Goal: Information Seeking & Learning: Learn about a topic

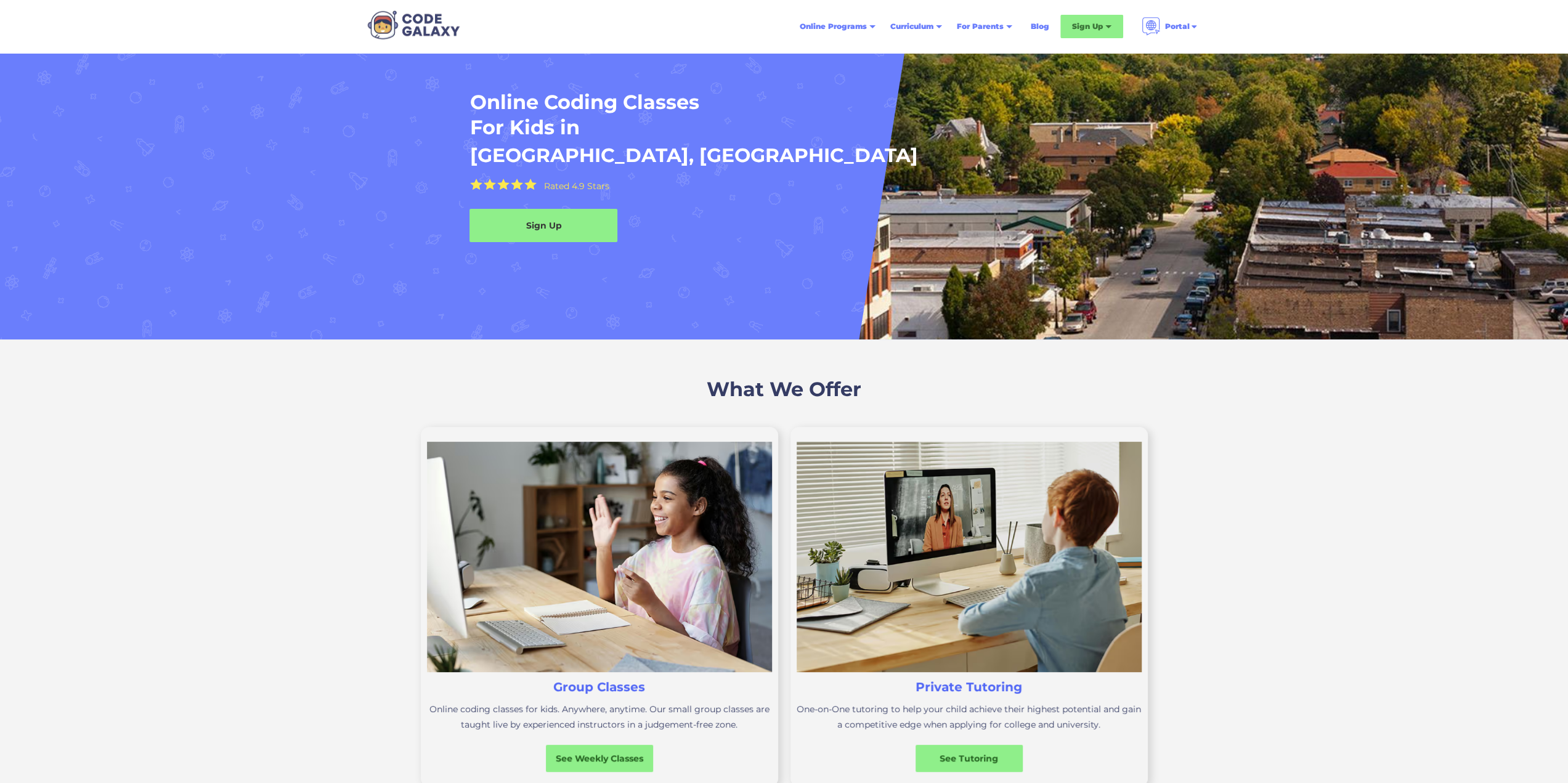
scroll to position [123, 0]
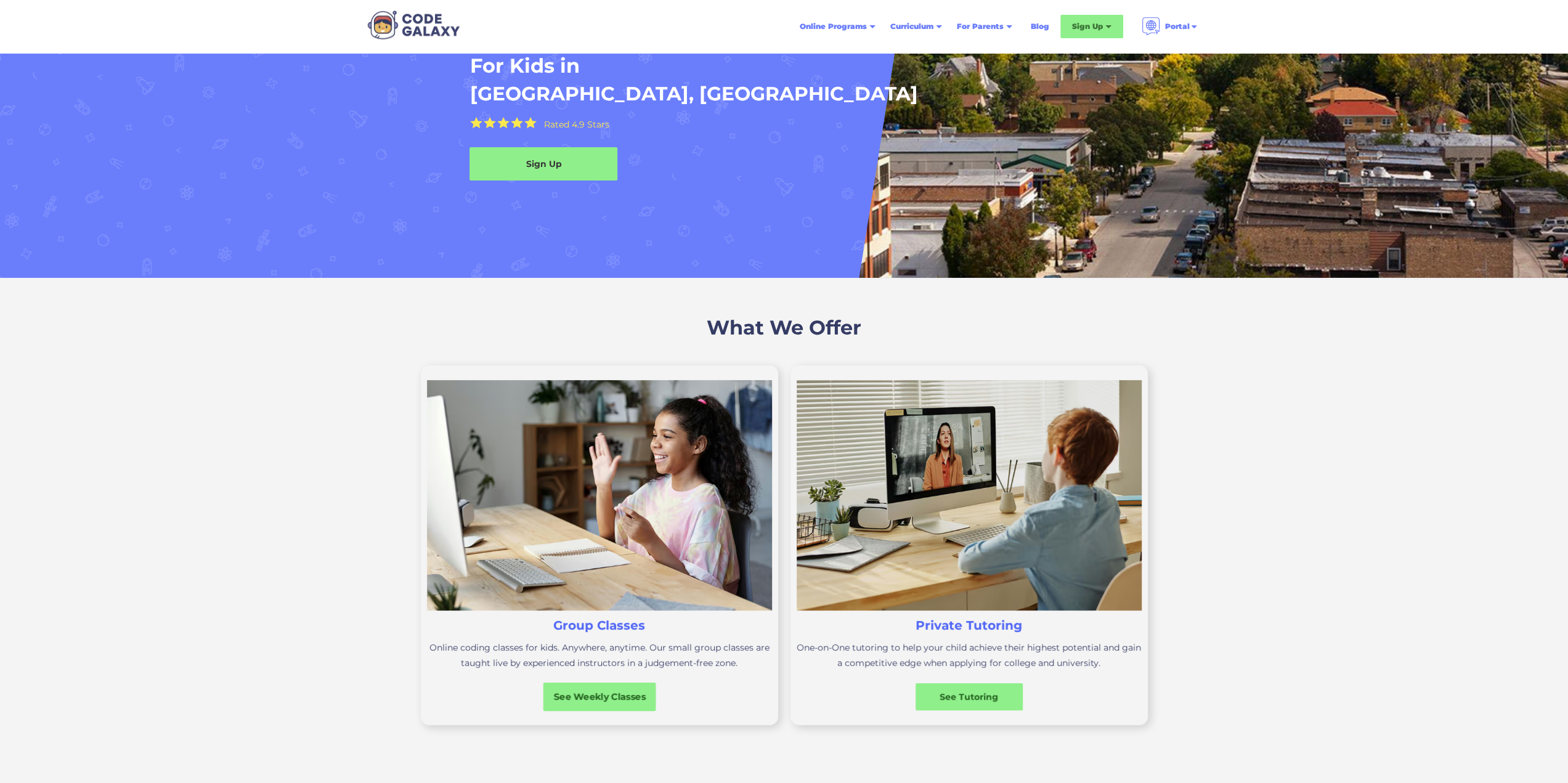
click at [617, 683] on div "See Weekly Classes" at bounding box center [599, 697] width 113 height 28
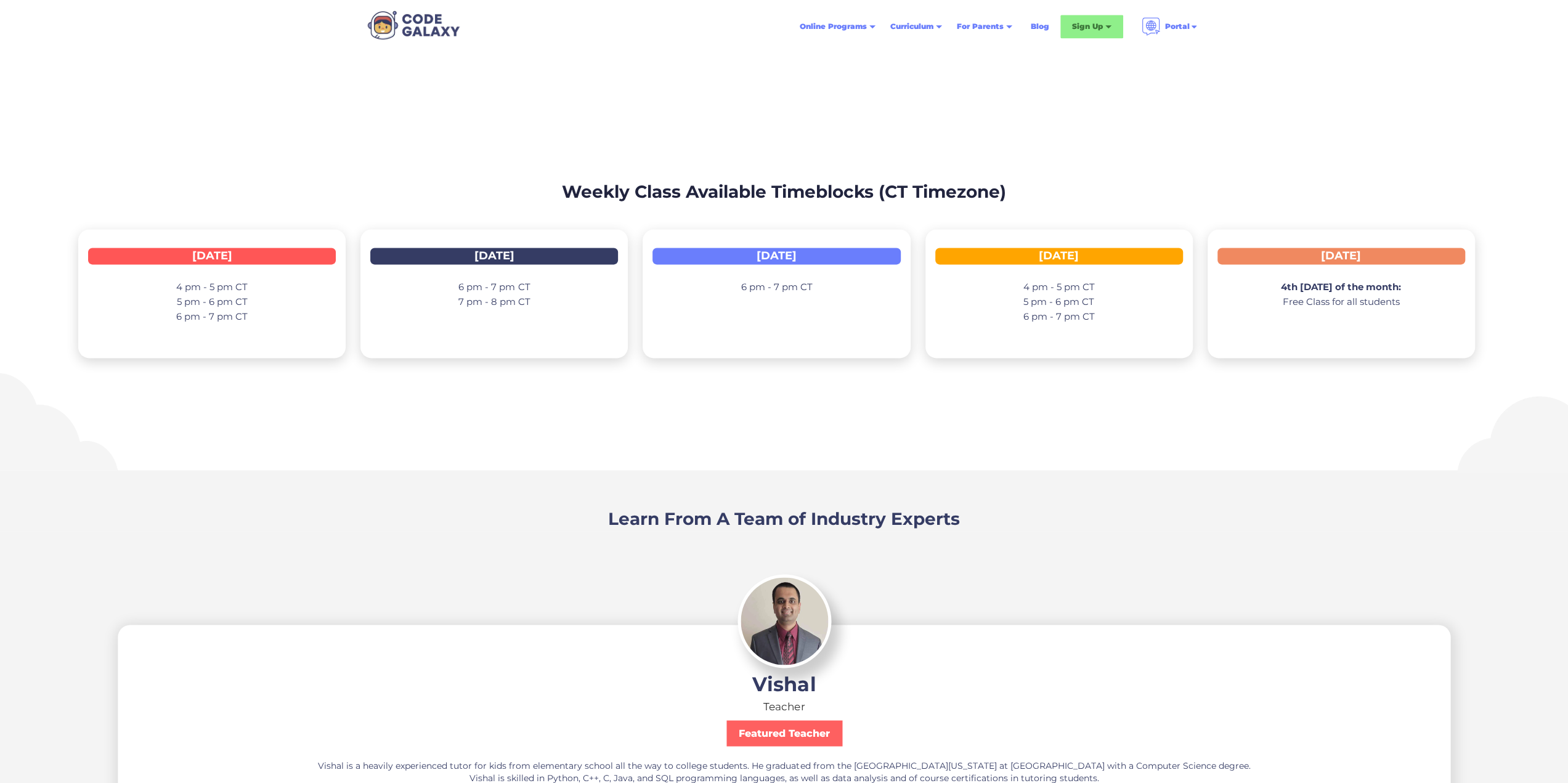
scroll to position [1910, 0]
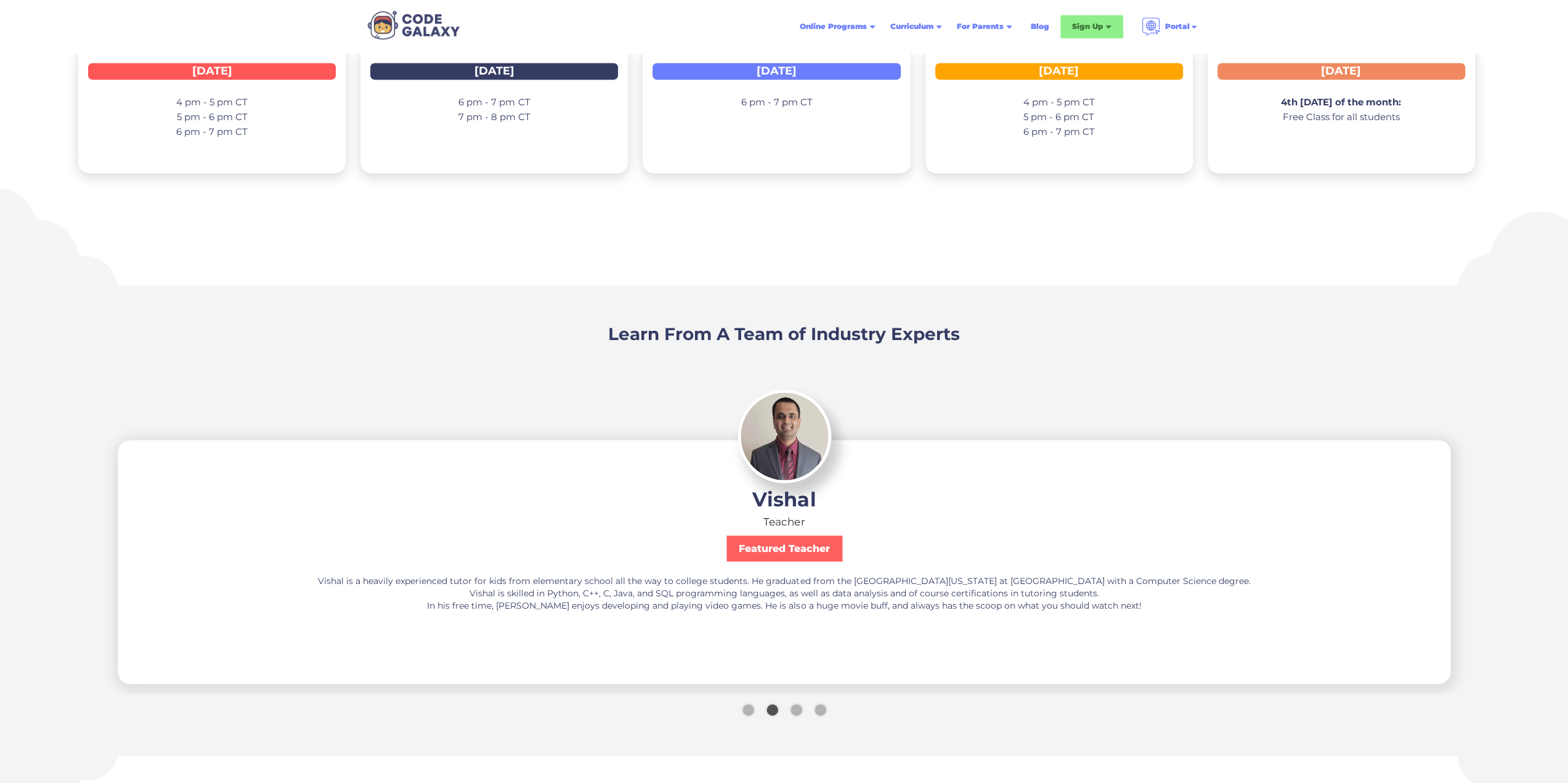
click at [796, 705] on div "Show slide 3 of 4" at bounding box center [796, 710] width 11 height 11
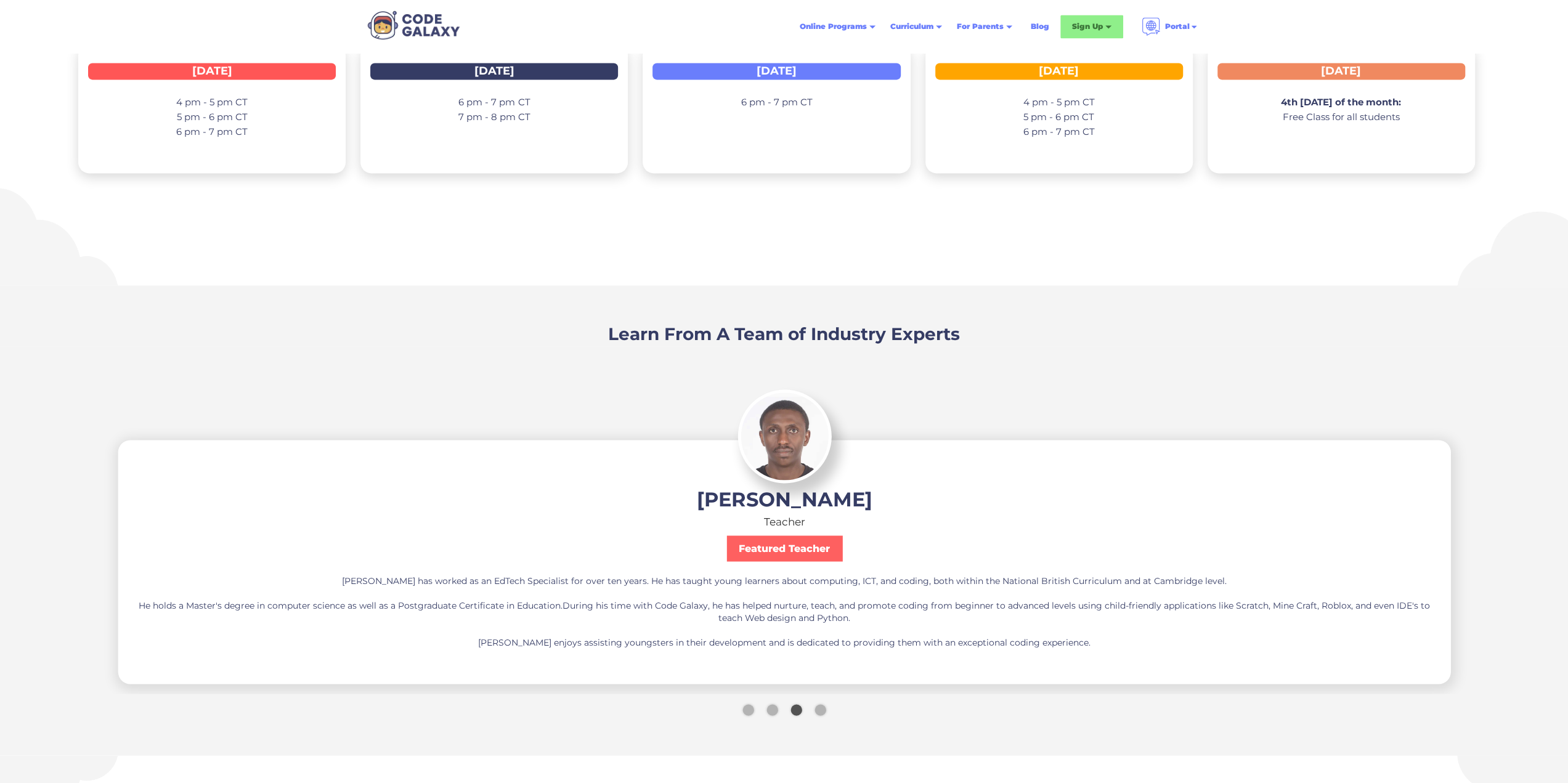
click at [818, 705] on div "Show slide 4 of 4" at bounding box center [820, 710] width 11 height 11
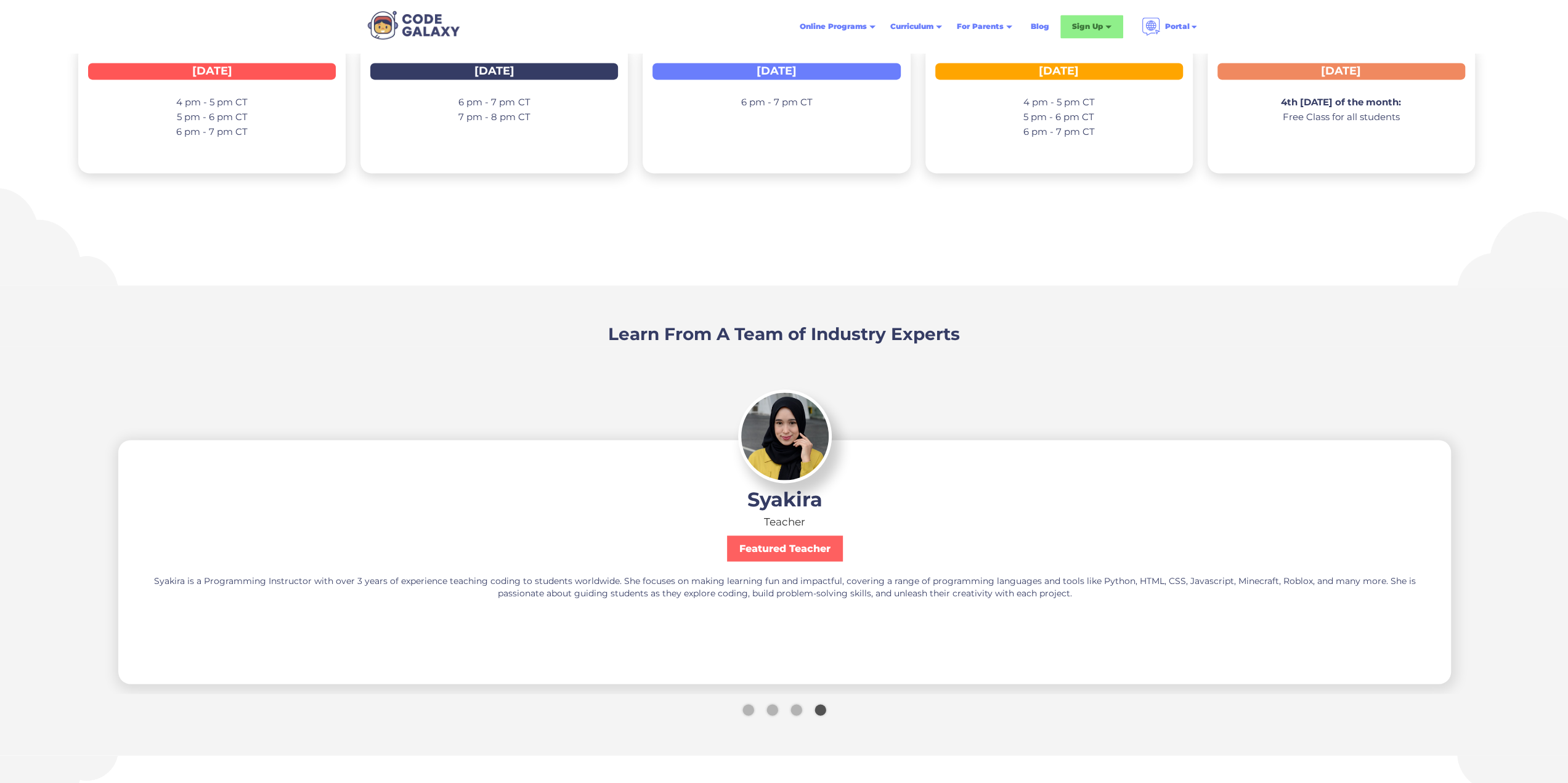
click at [751, 705] on div "Show slide 1 of 4" at bounding box center [747, 710] width 11 height 11
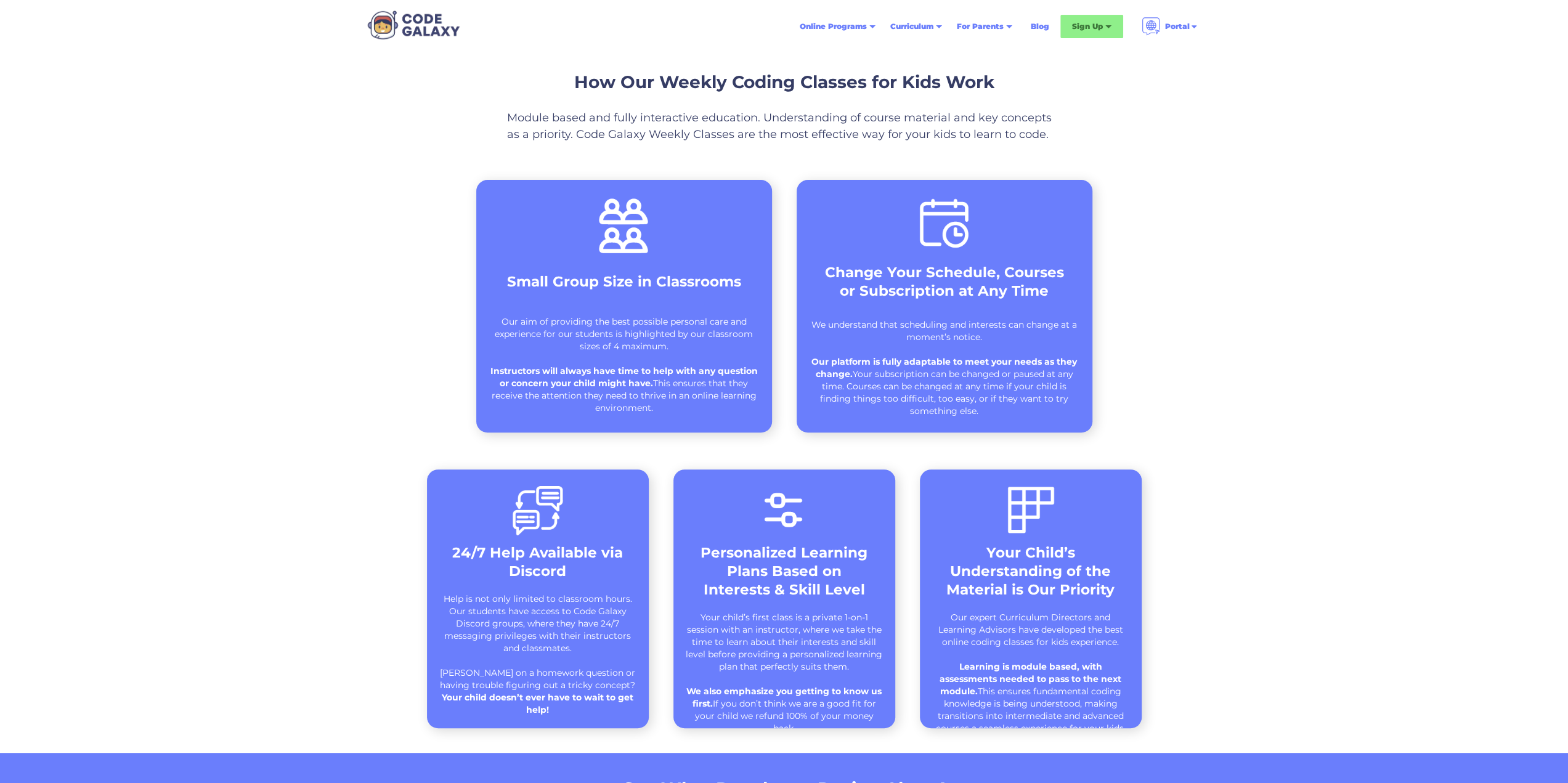
scroll to position [0, 0]
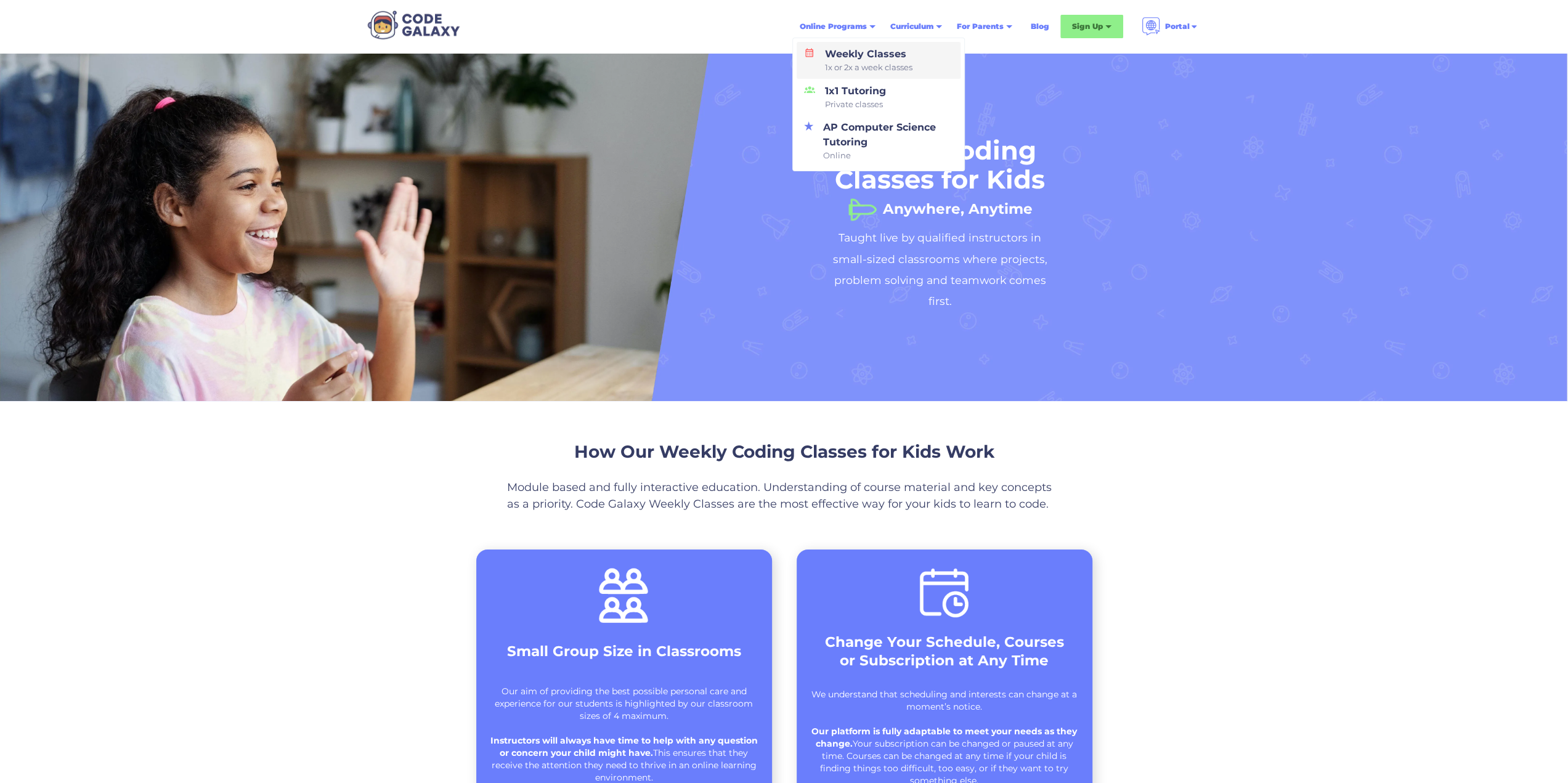
click at [873, 67] on span "1x or 2x a week classes" at bounding box center [868, 68] width 87 height 12
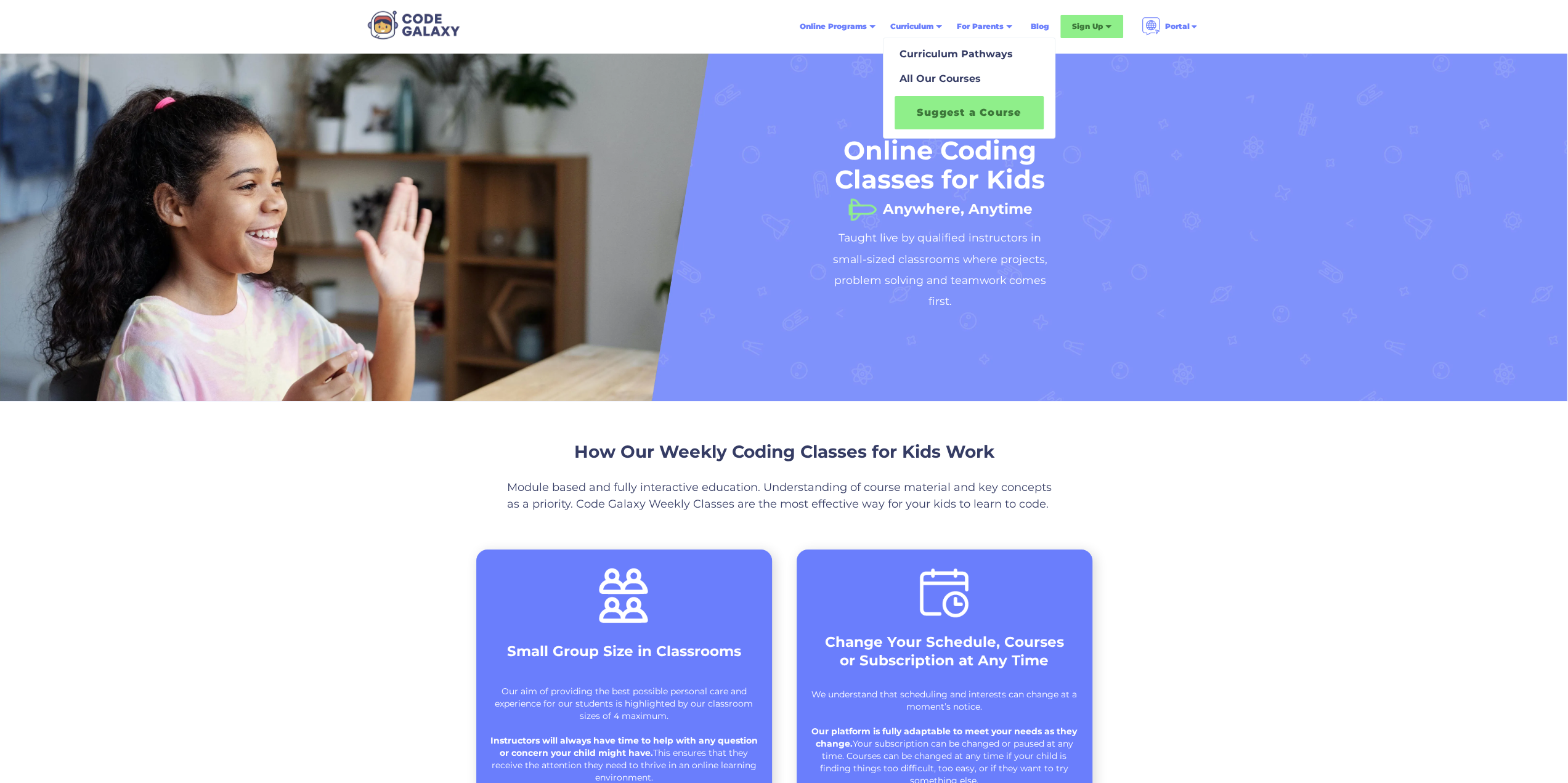
click at [937, 115] on link "Suggest a Course" at bounding box center [969, 113] width 149 height 34
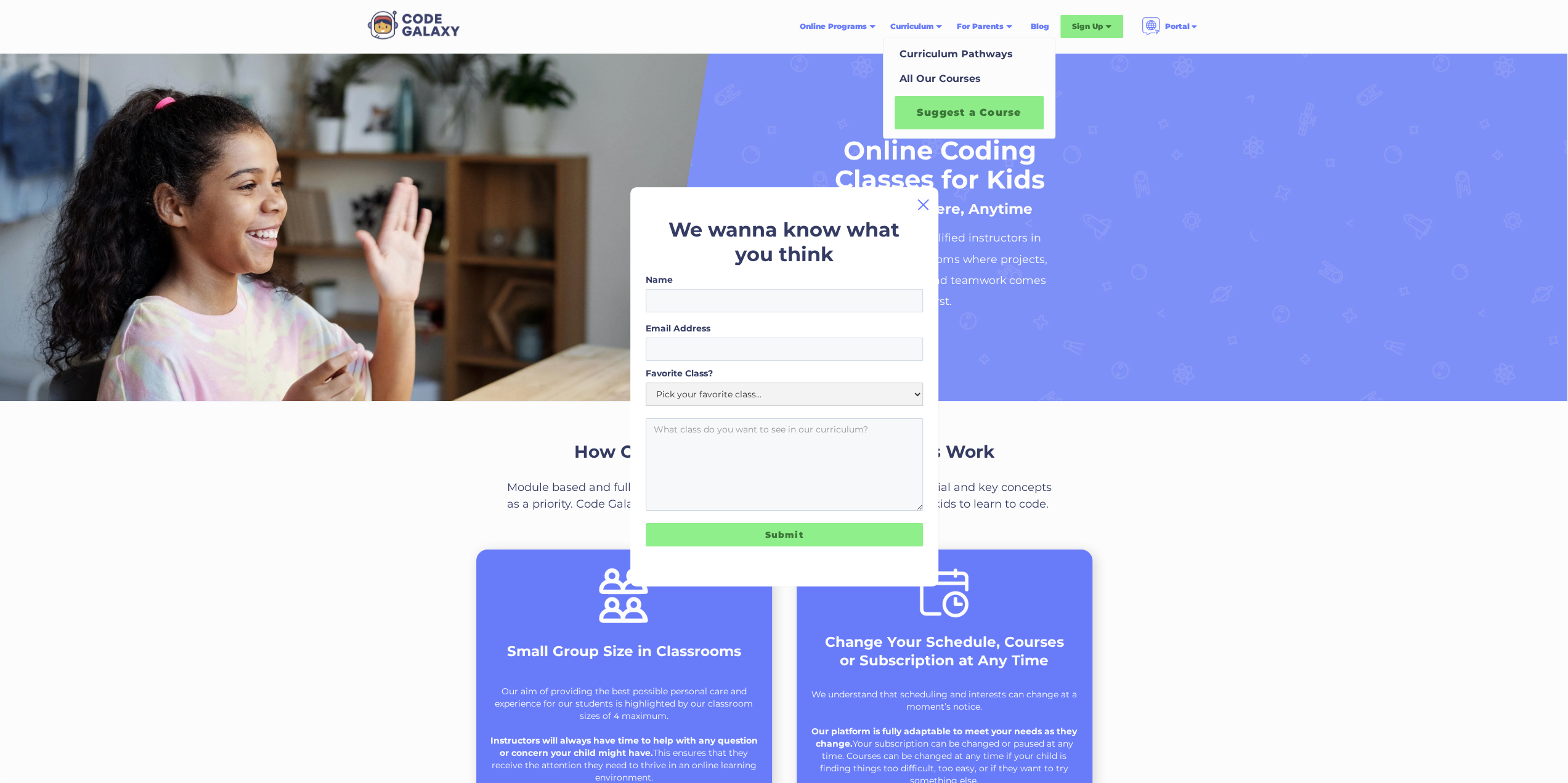
click at [924, 202] on img at bounding box center [922, 205] width 15 height 15
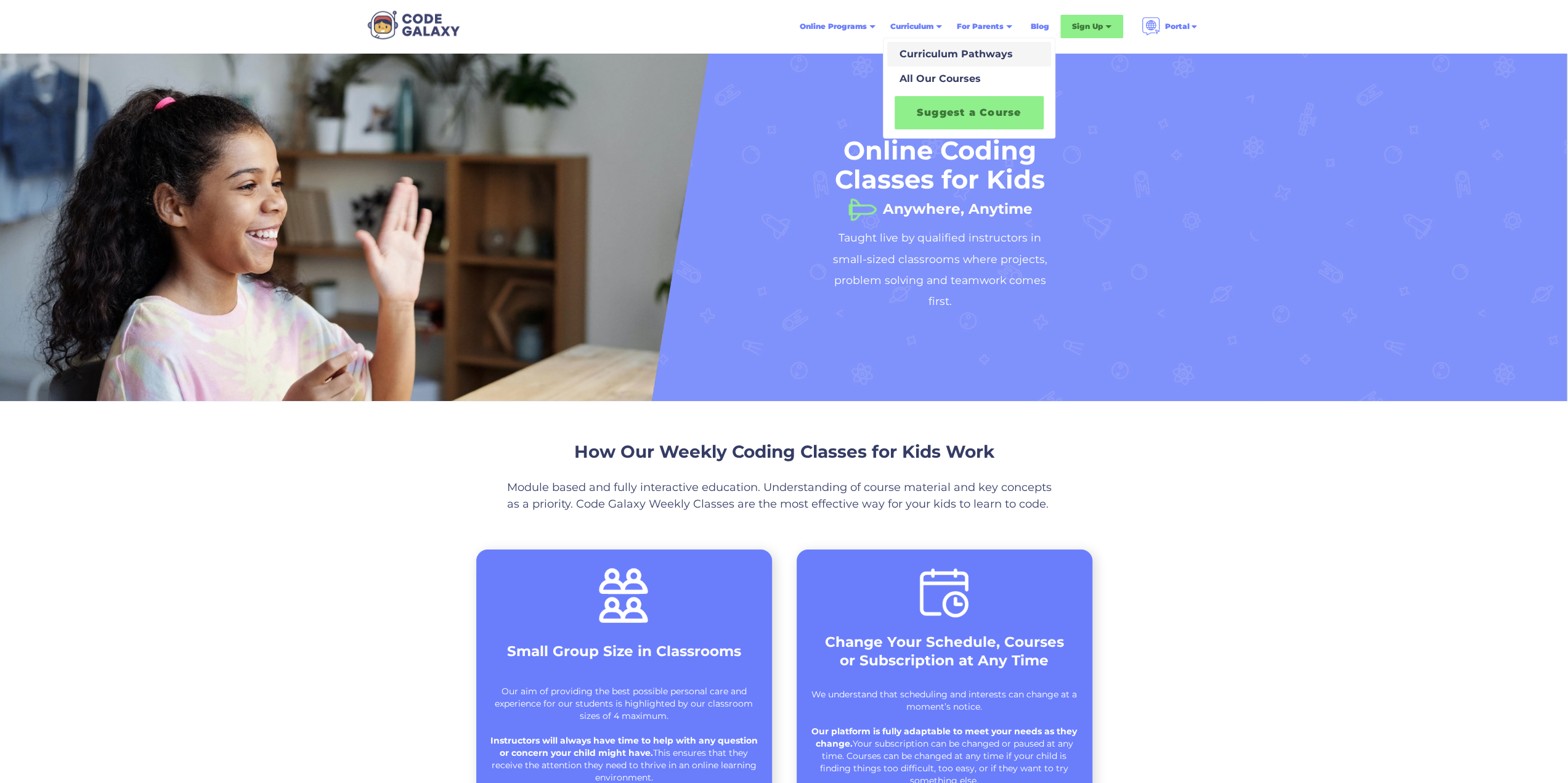
click at [940, 56] on div "Curriculum Pathways" at bounding box center [954, 54] width 118 height 15
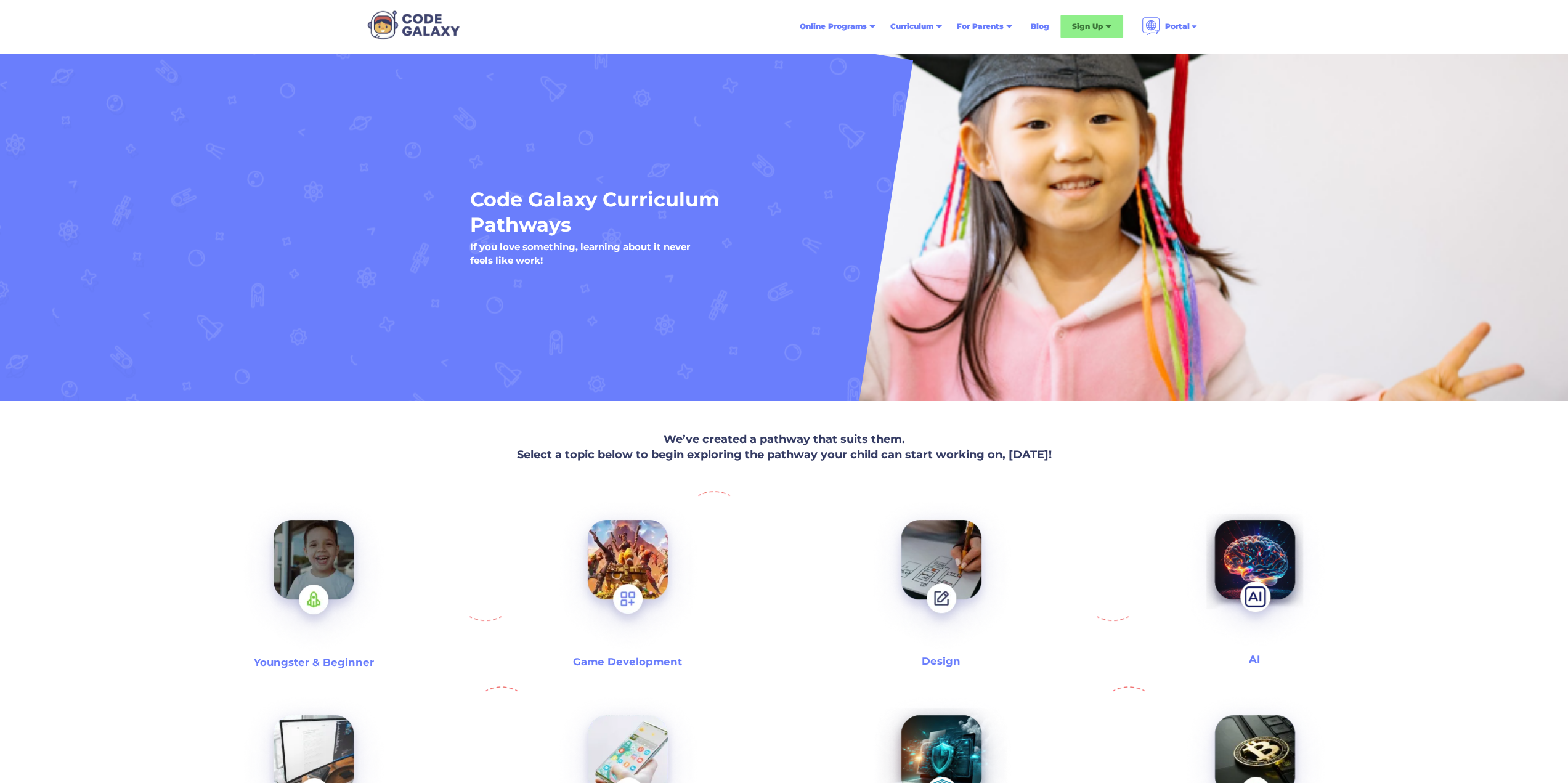
scroll to position [185, 0]
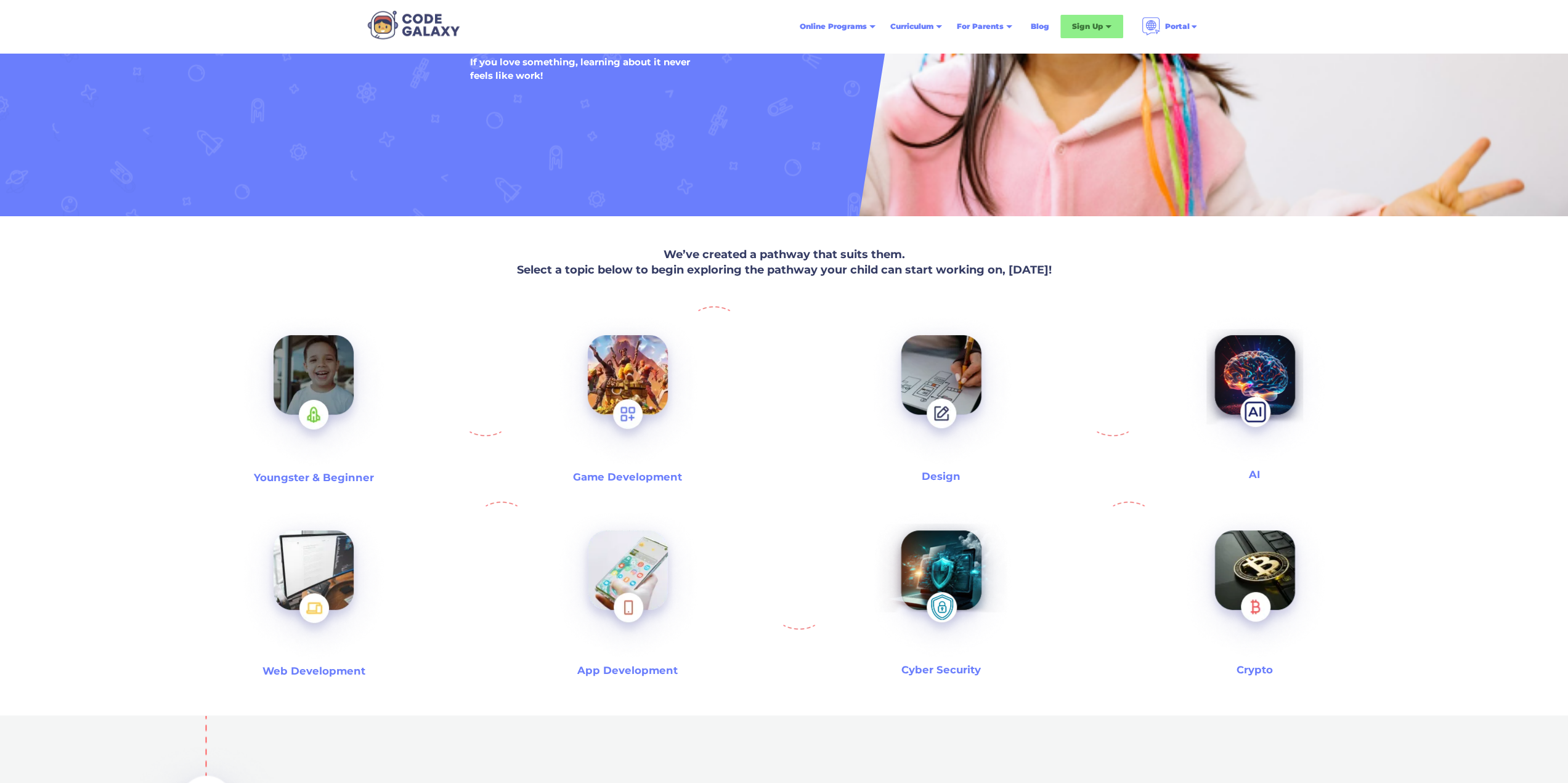
click at [307, 390] on img at bounding box center [313, 392] width 158 height 172
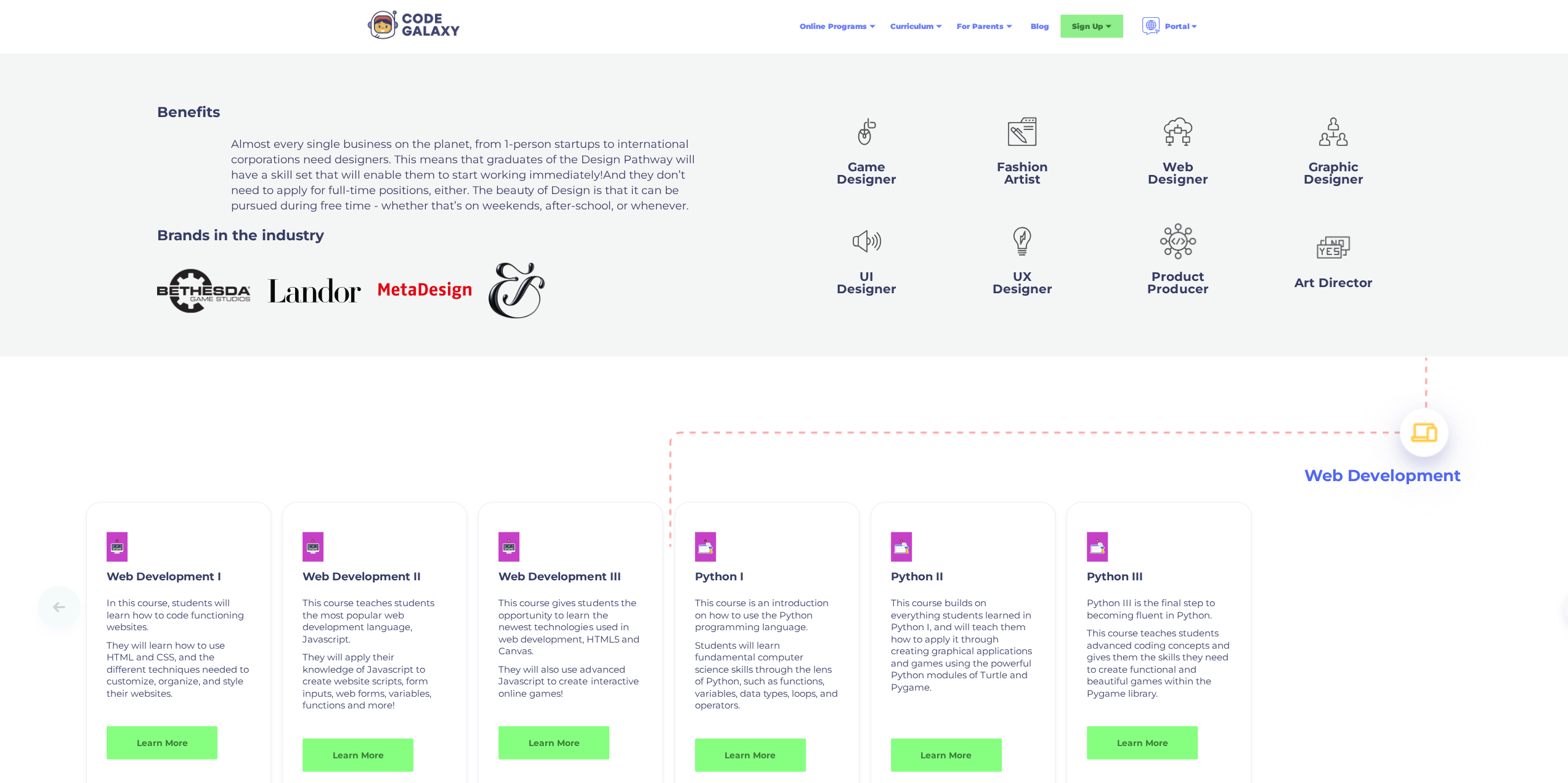
scroll to position [3057, 0]
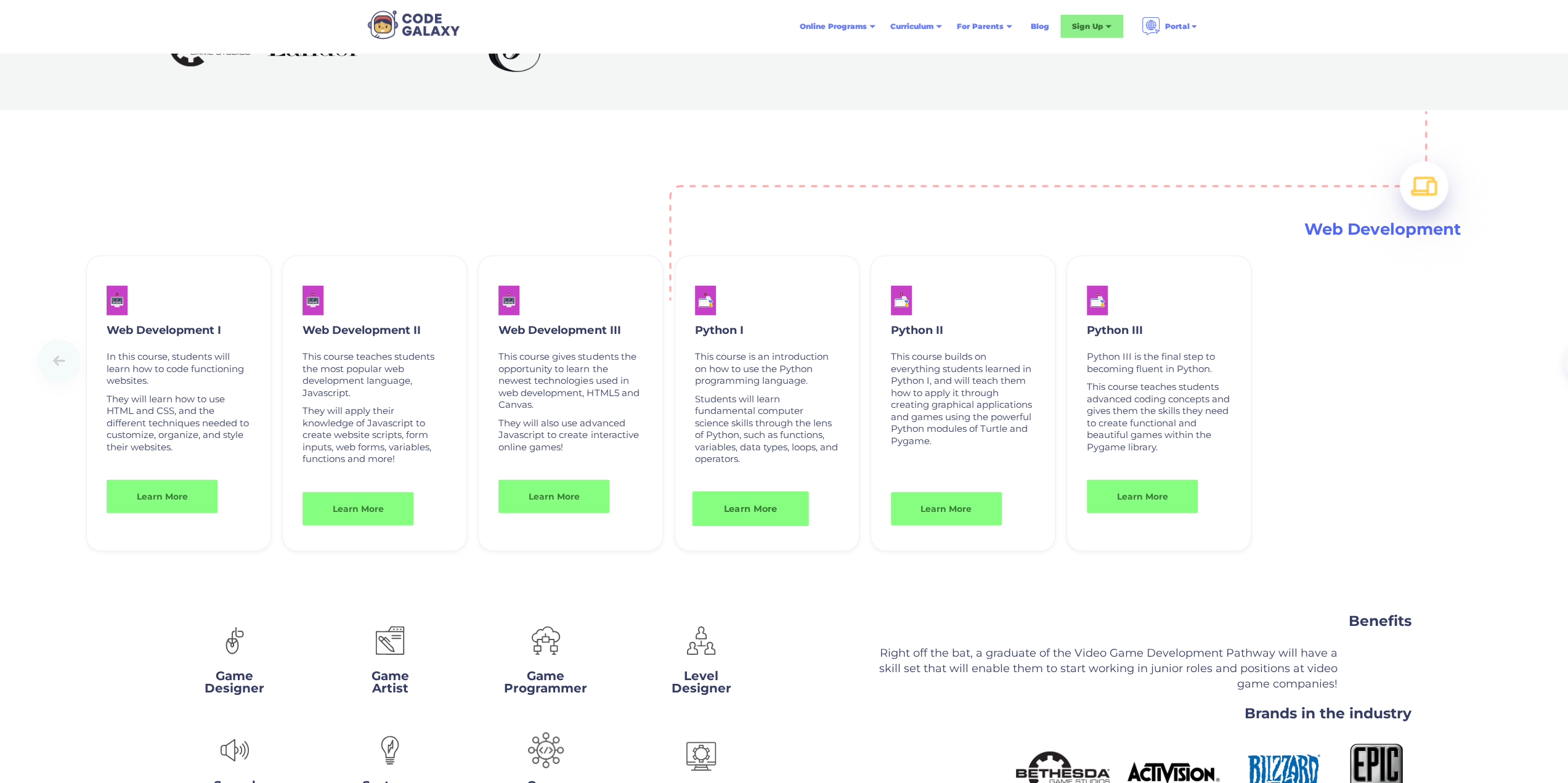
click at [763, 504] on link "Learn More" at bounding box center [750, 509] width 116 height 35
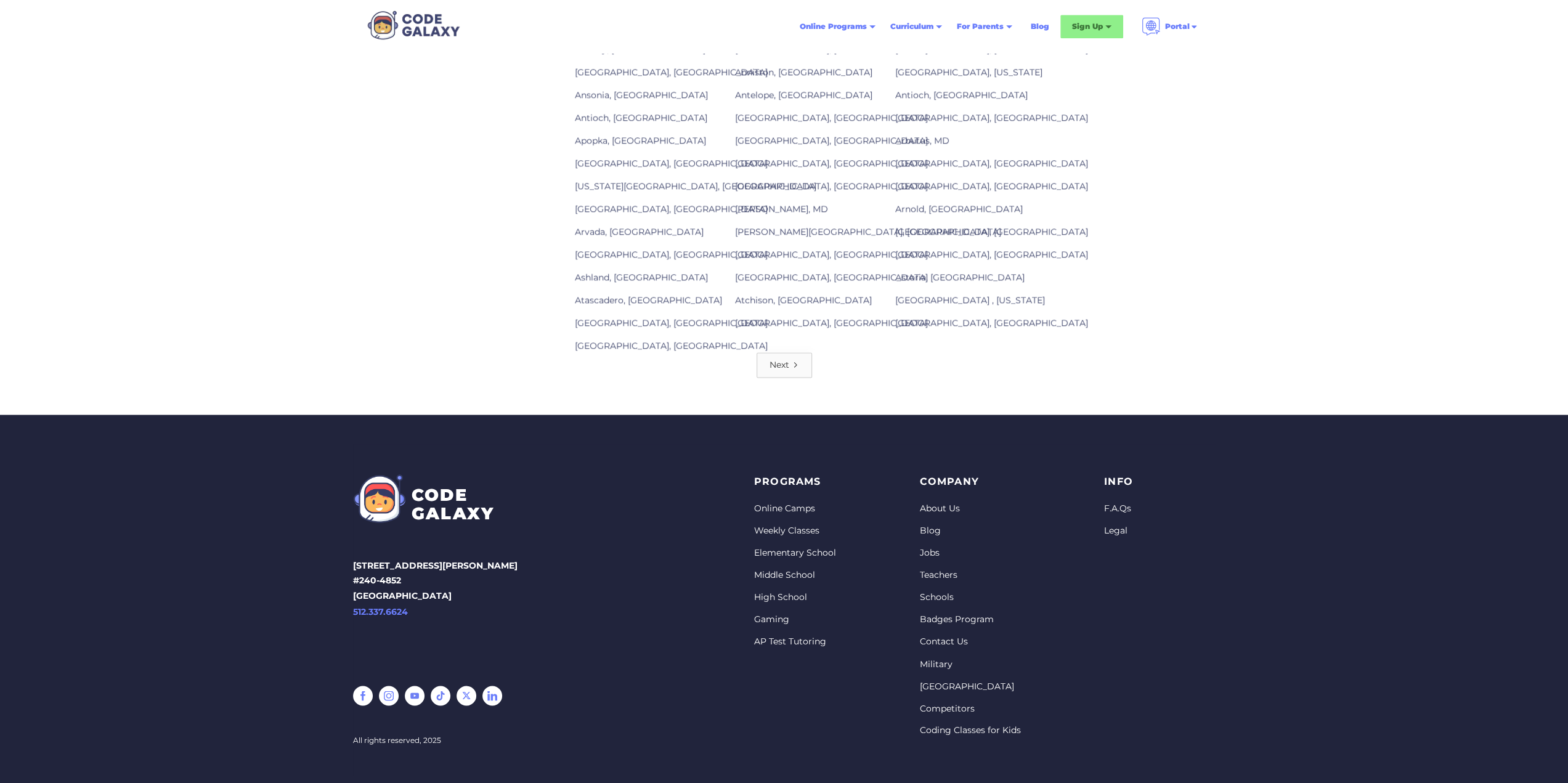
scroll to position [1383, 0]
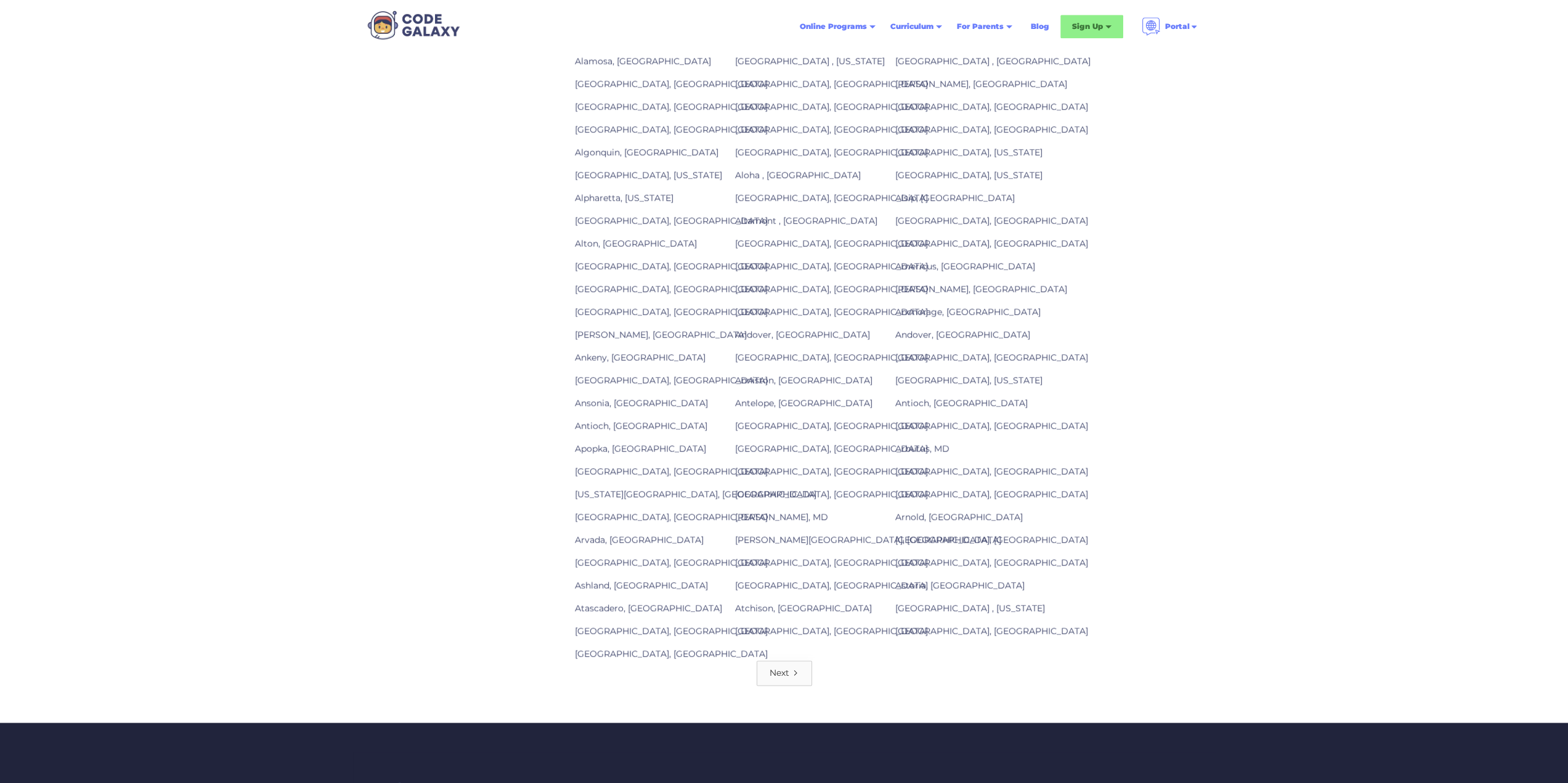
click at [771, 667] on div "Next" at bounding box center [779, 673] width 19 height 12
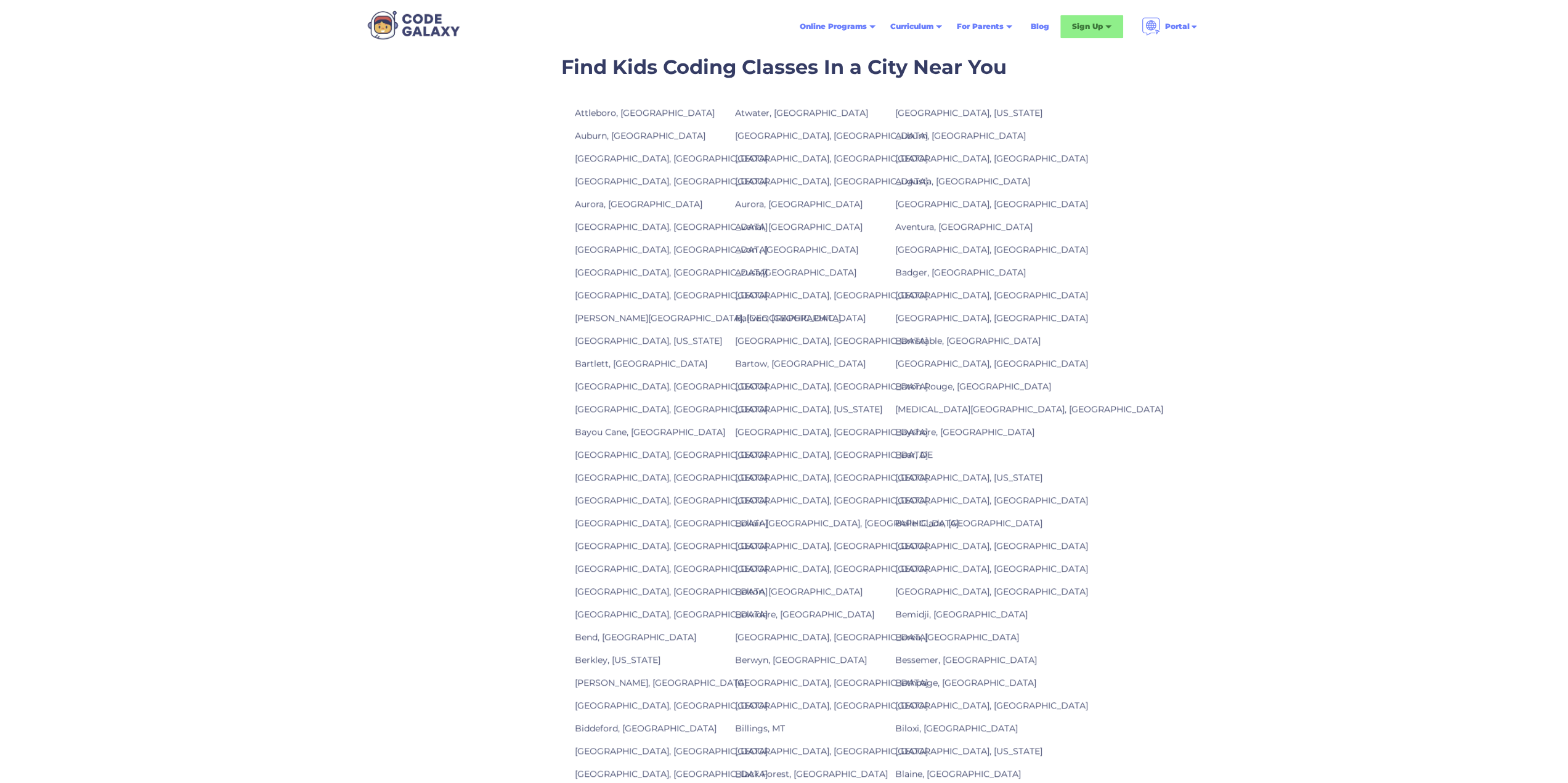
scroll to position [1664, 0]
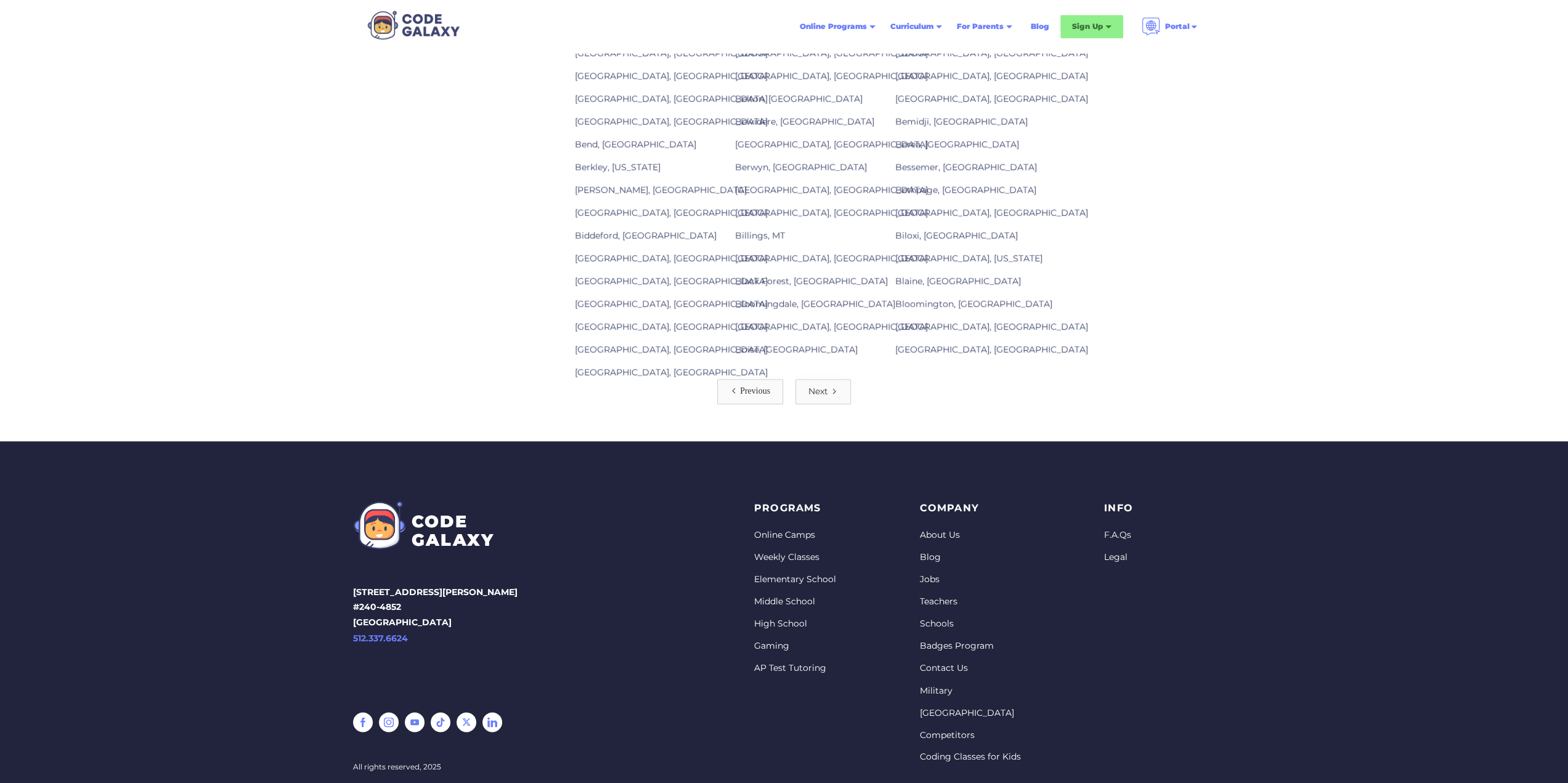
click at [829, 379] on link "Next" at bounding box center [822, 392] width 56 height 26
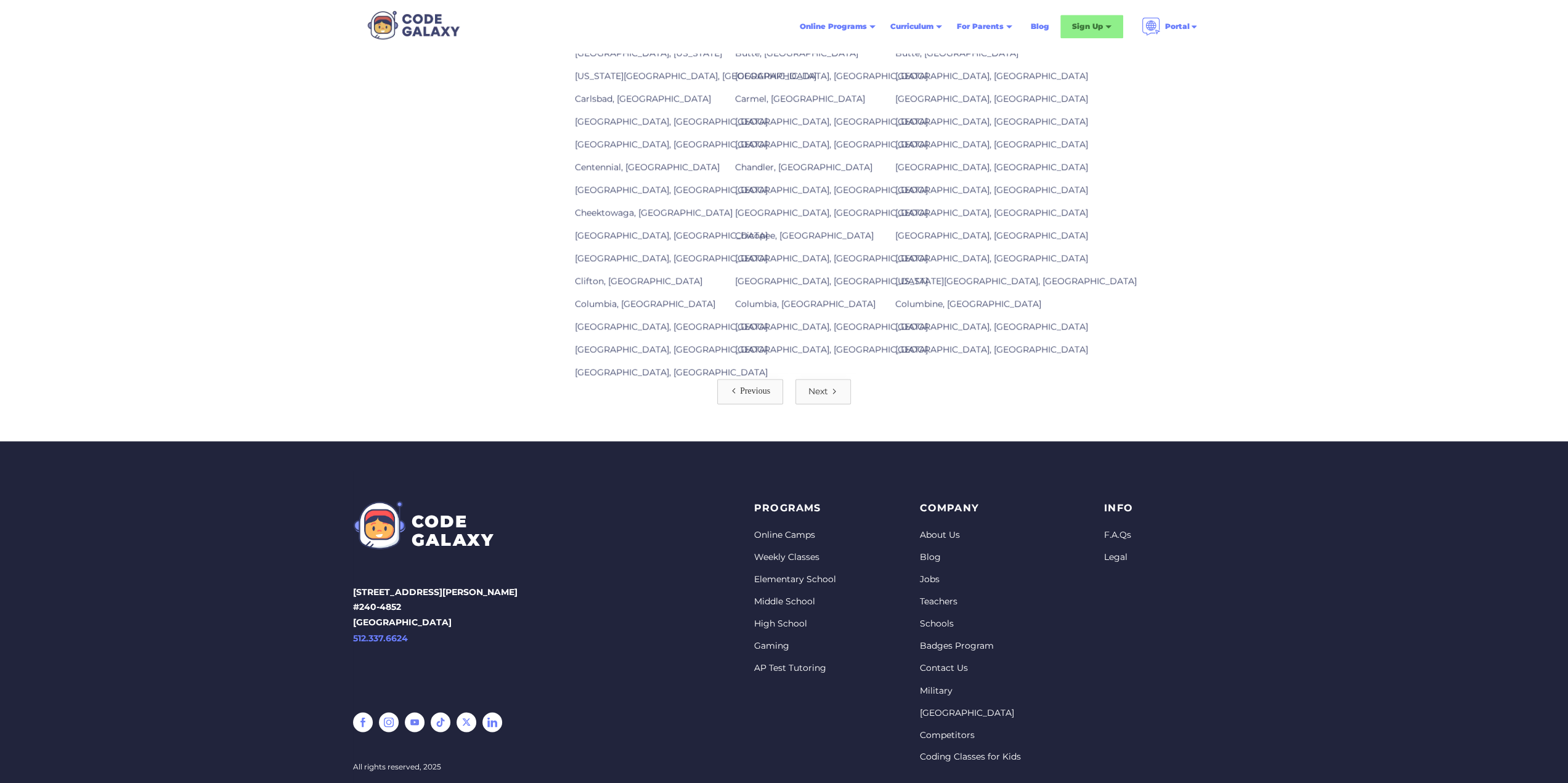
scroll to position [1602, 0]
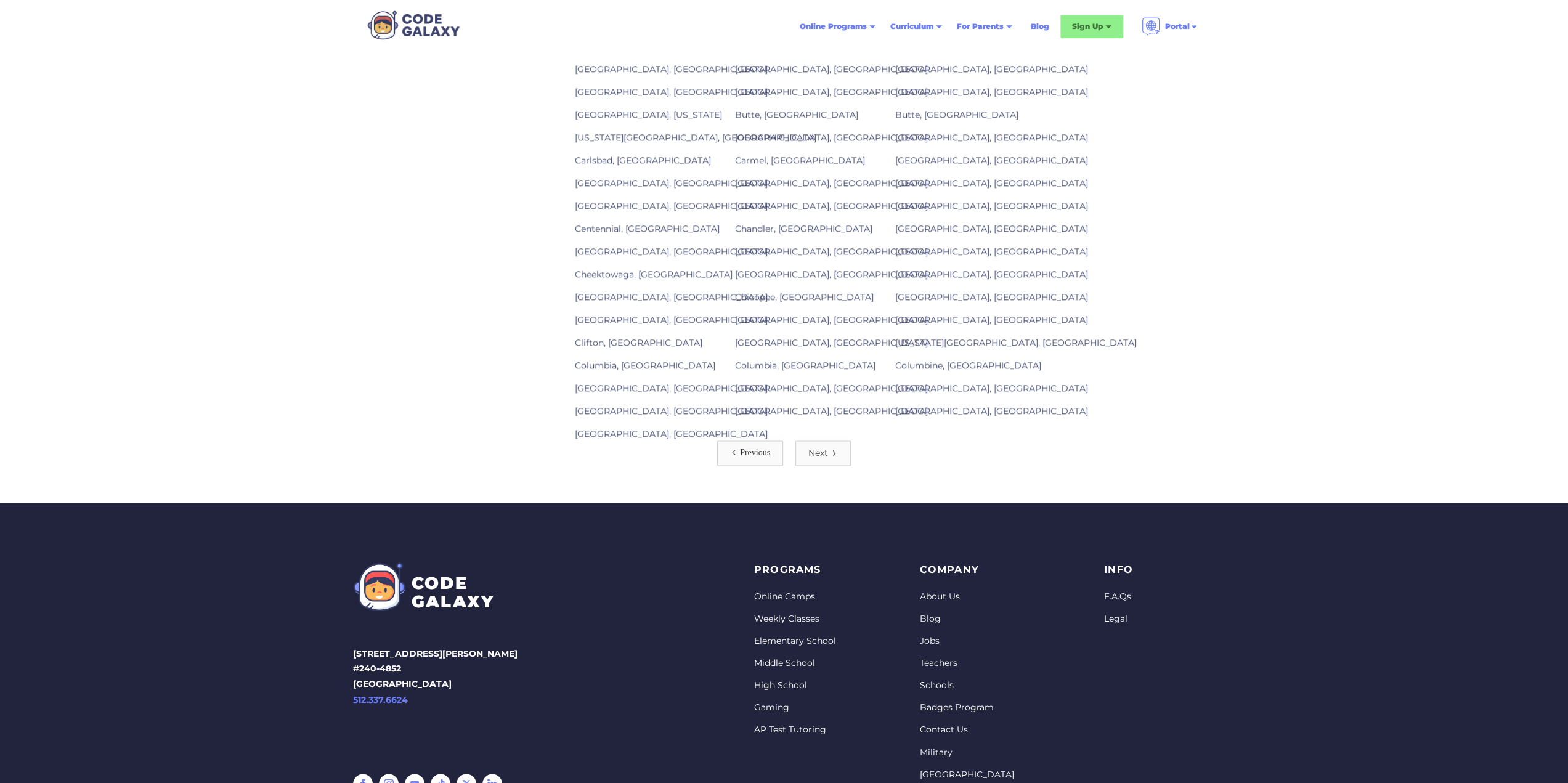
click at [810, 441] on link "Next" at bounding box center [822, 453] width 56 height 26
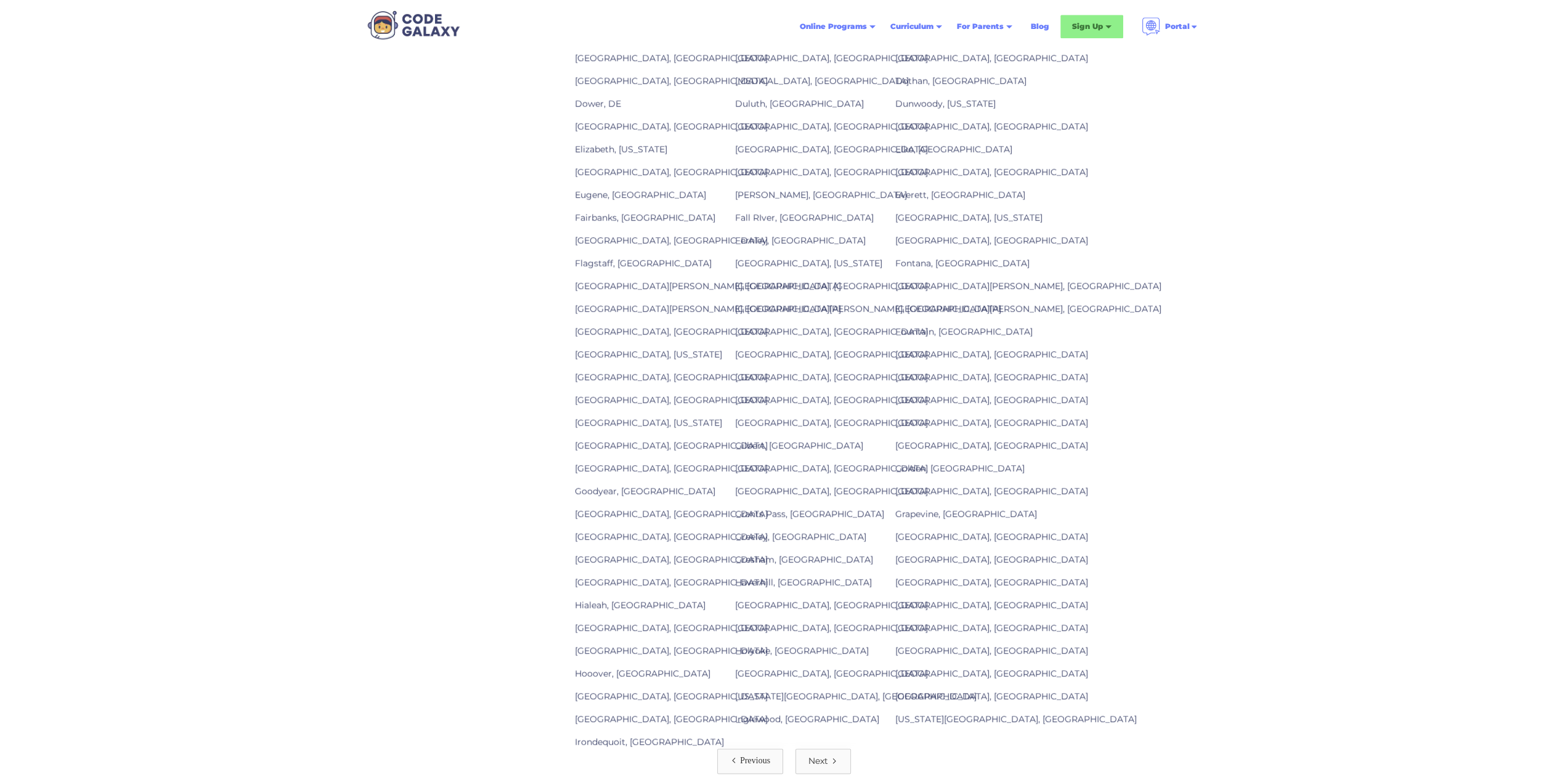
scroll to position [1359, 0]
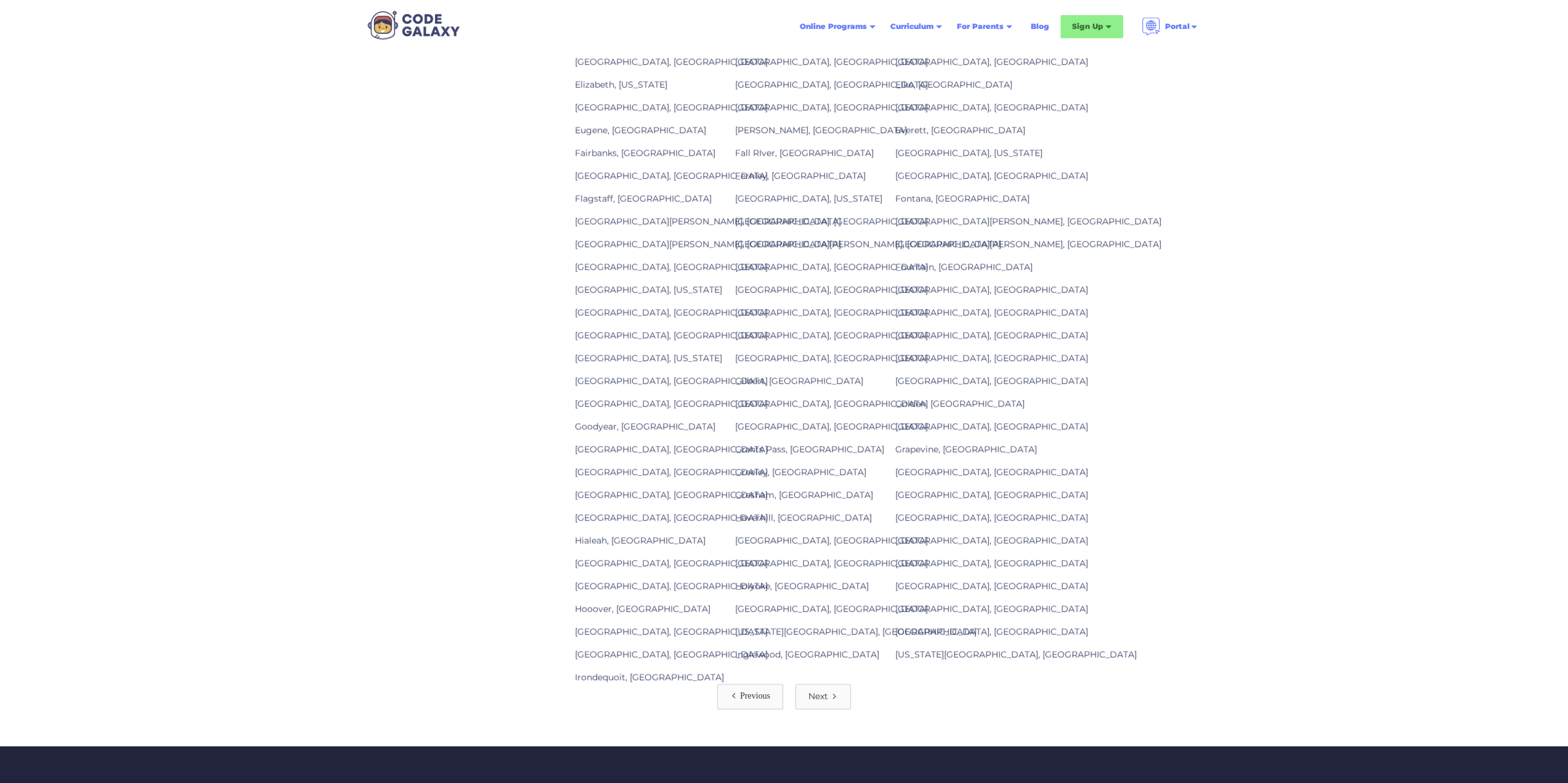
click at [821, 690] on div "Find Kids Coding Classes In a City Near You Corvallis, OR Dakota Ridge, CO Dall…" at bounding box center [784, 287] width 1568 height 919
click at [821, 690] on div "Next" at bounding box center [818, 697] width 19 height 12
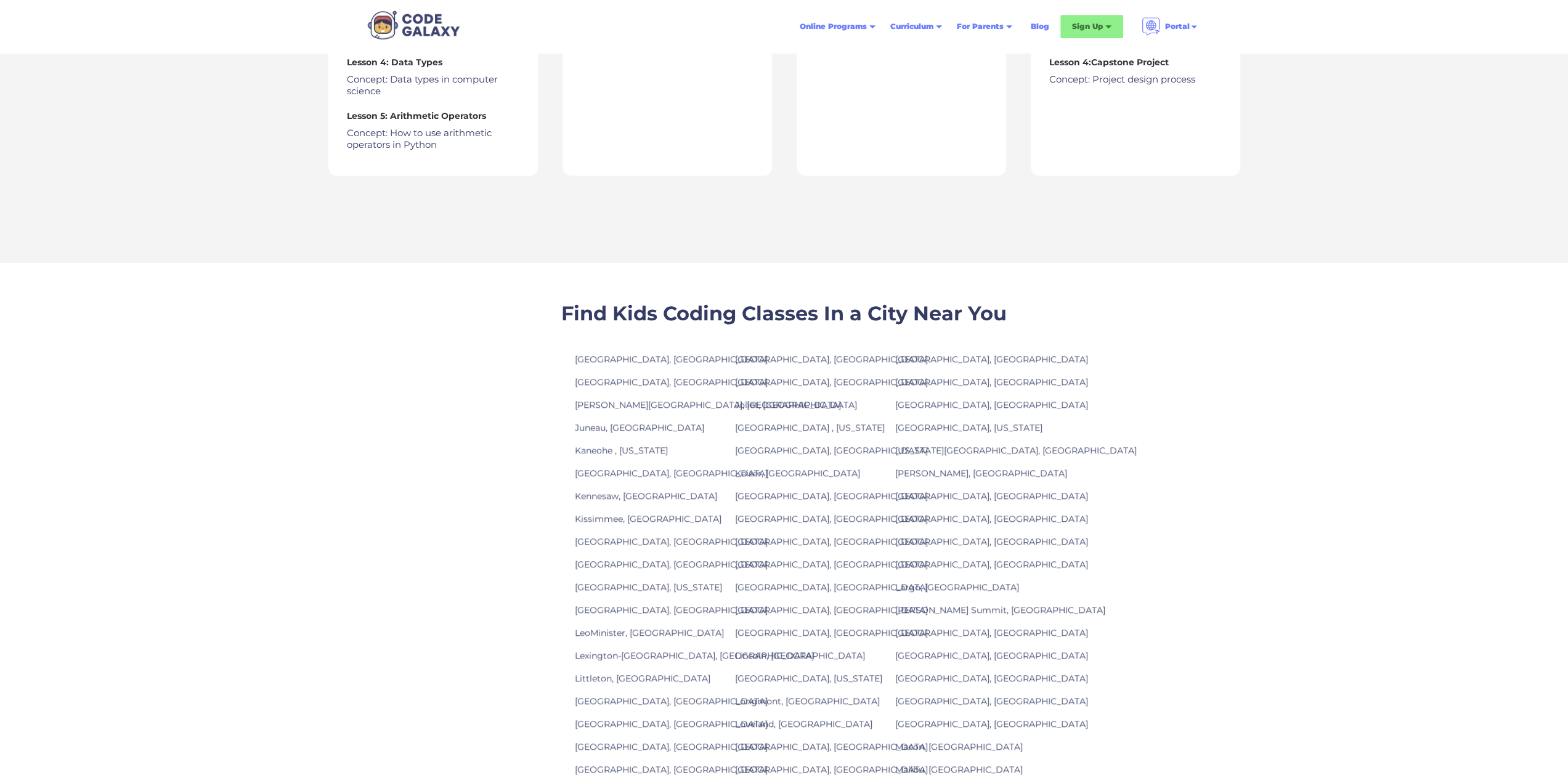
scroll to position [1355, 0]
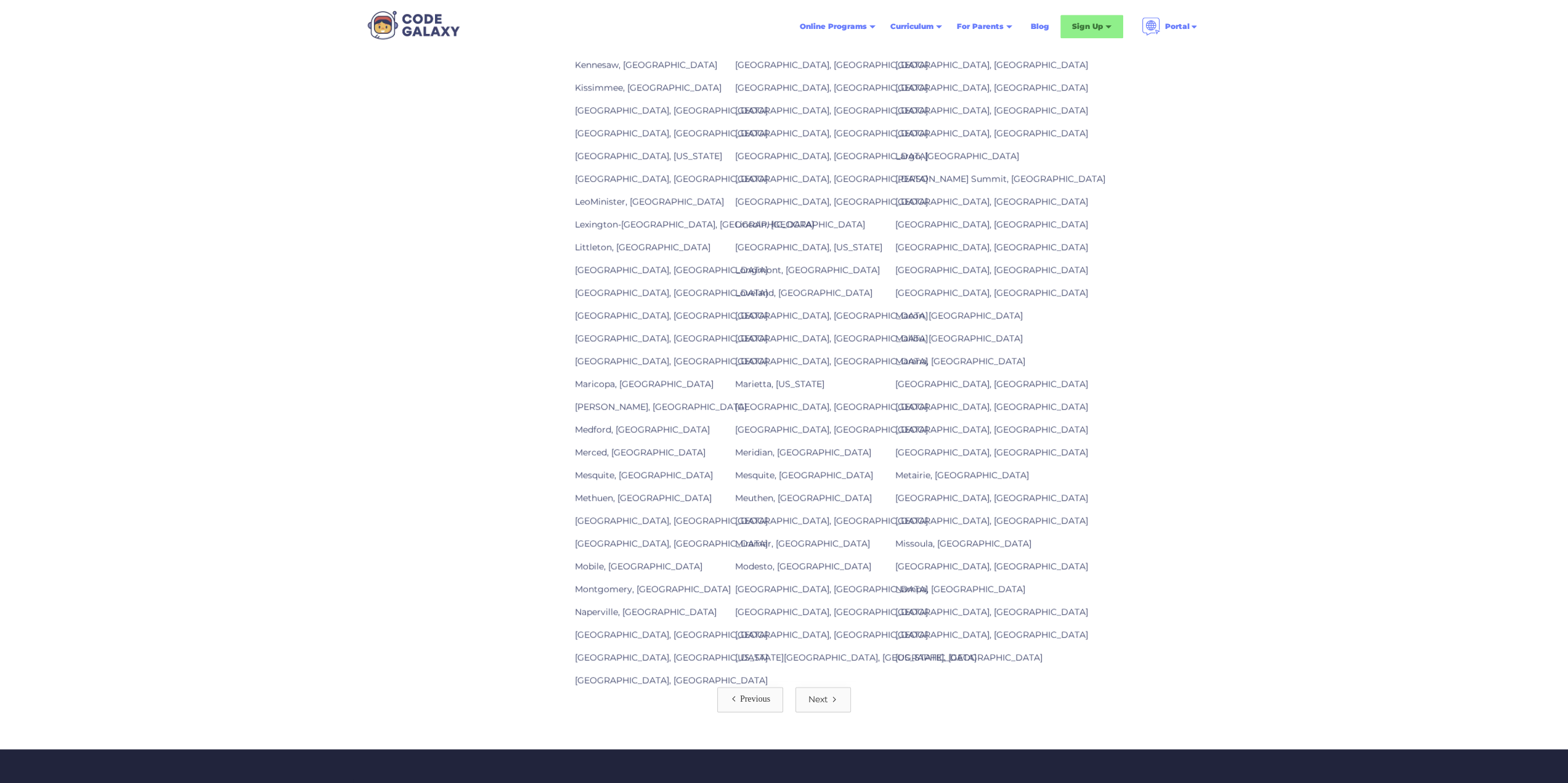
click at [834, 687] on link "Next" at bounding box center [822, 699] width 56 height 26
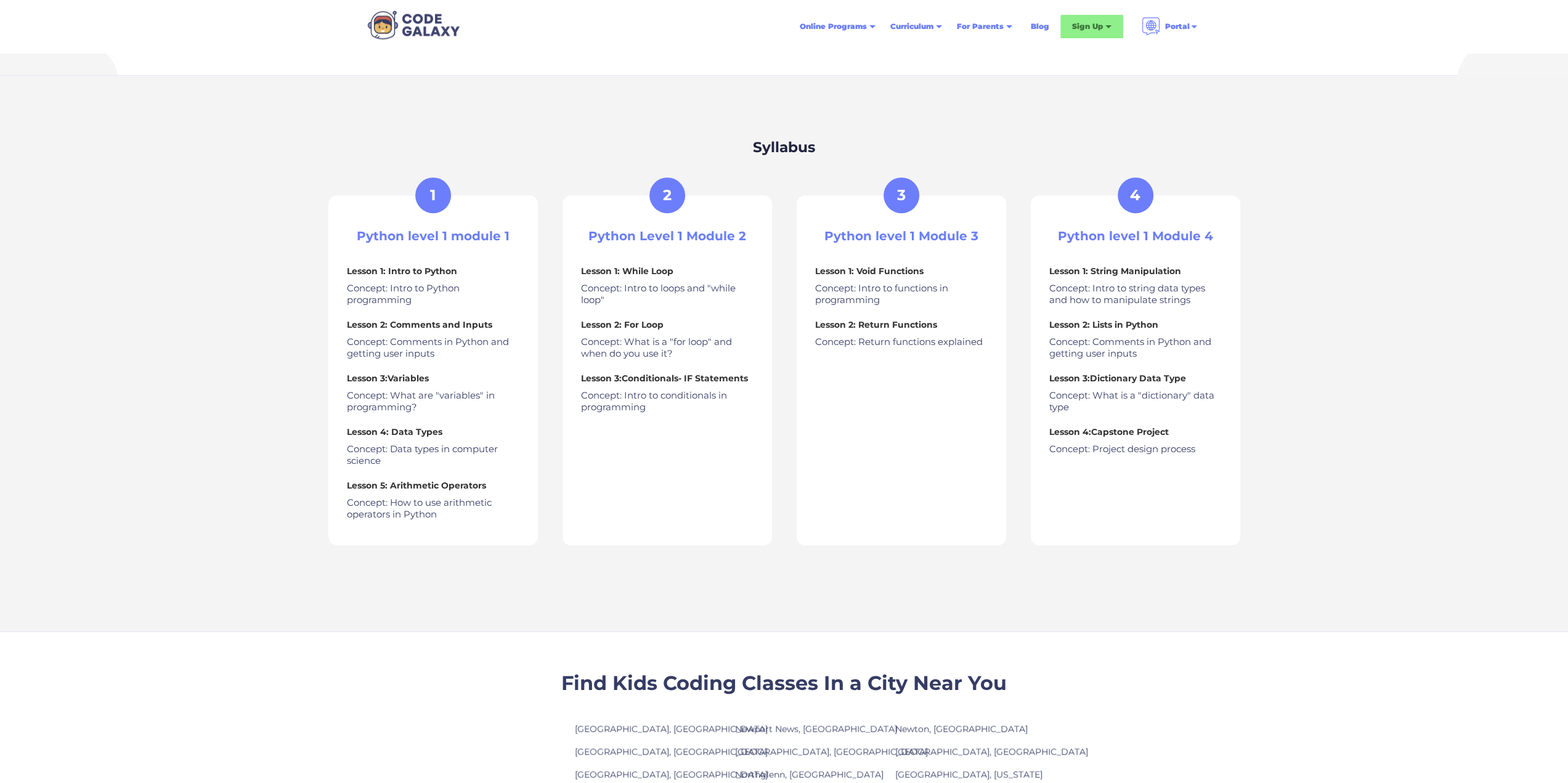
scroll to position [862, 0]
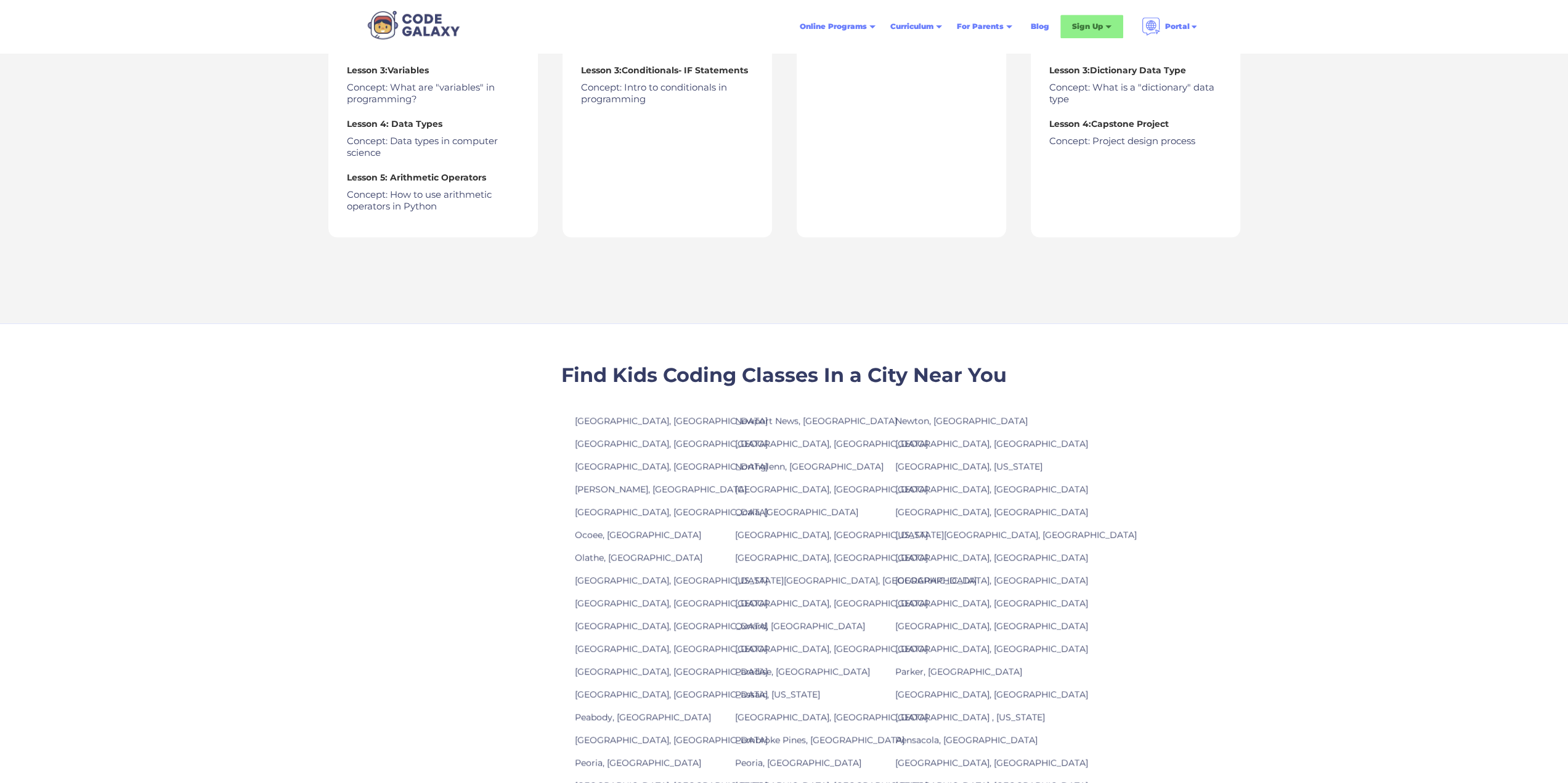
click at [758, 488] on link "[GEOGRAPHIC_DATA], [GEOGRAPHIC_DATA]" at bounding box center [831, 489] width 193 height 11
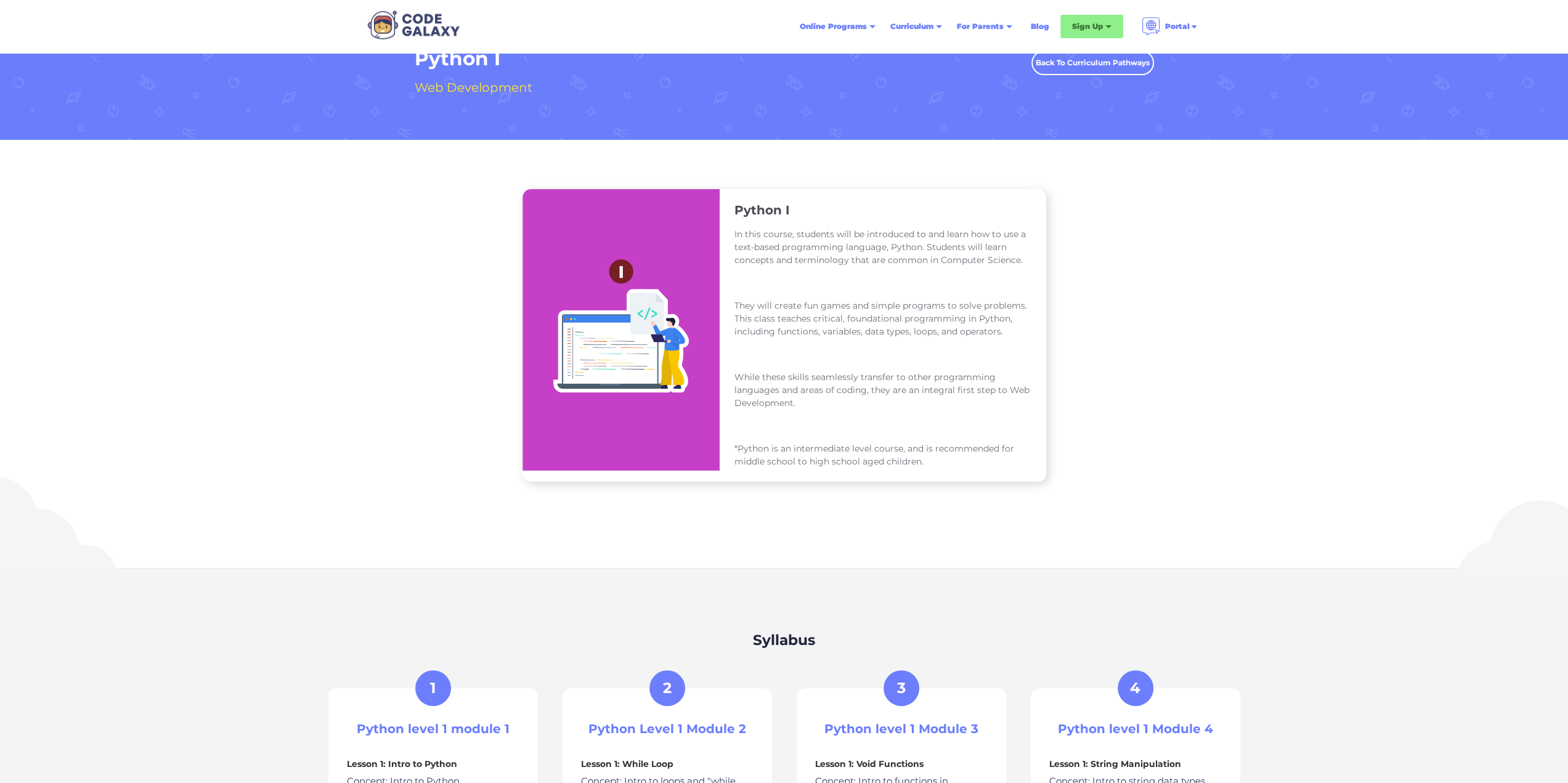
scroll to position [0, 0]
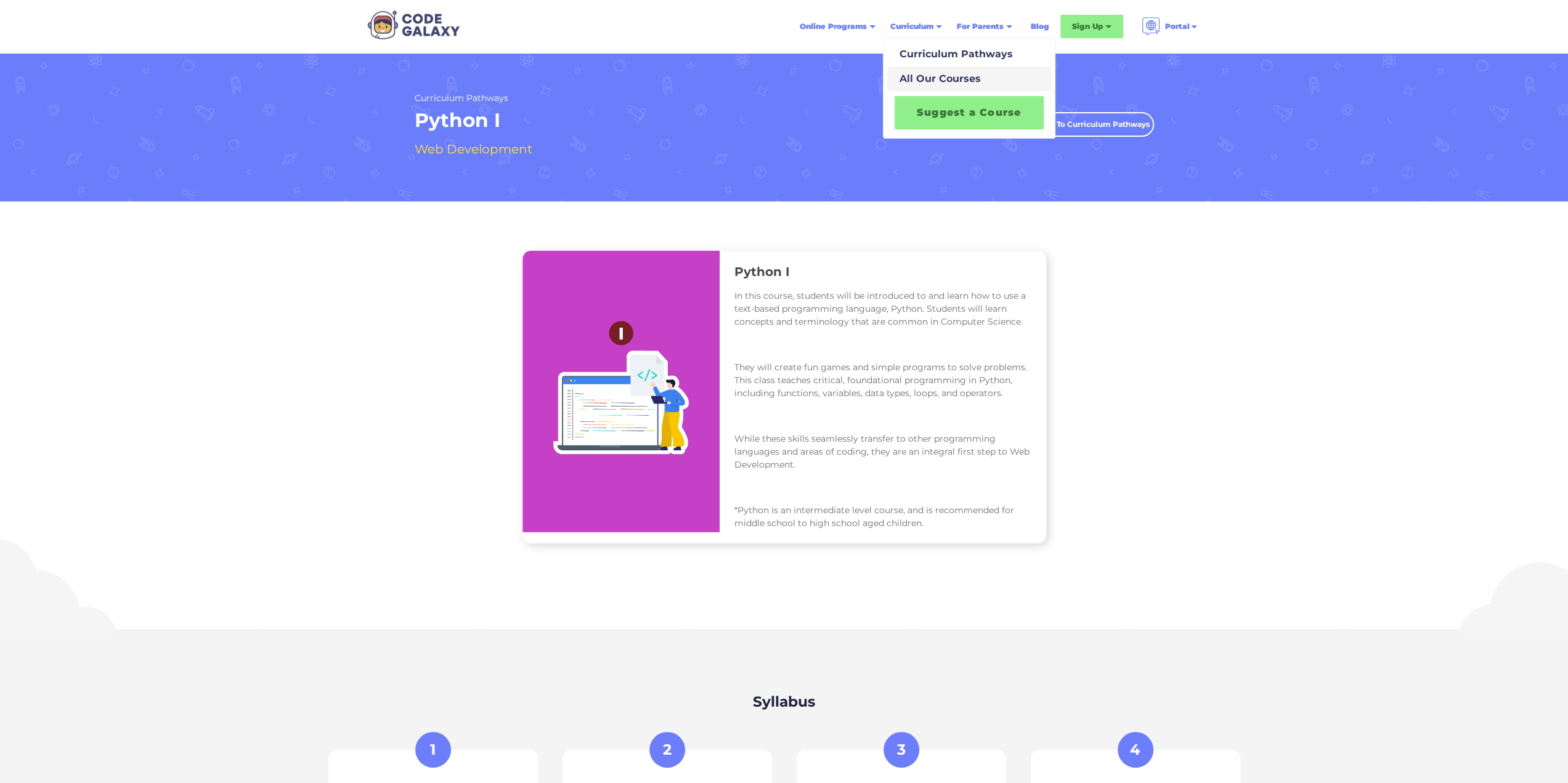
click at [950, 82] on div "All Our Courses" at bounding box center [938, 78] width 86 height 15
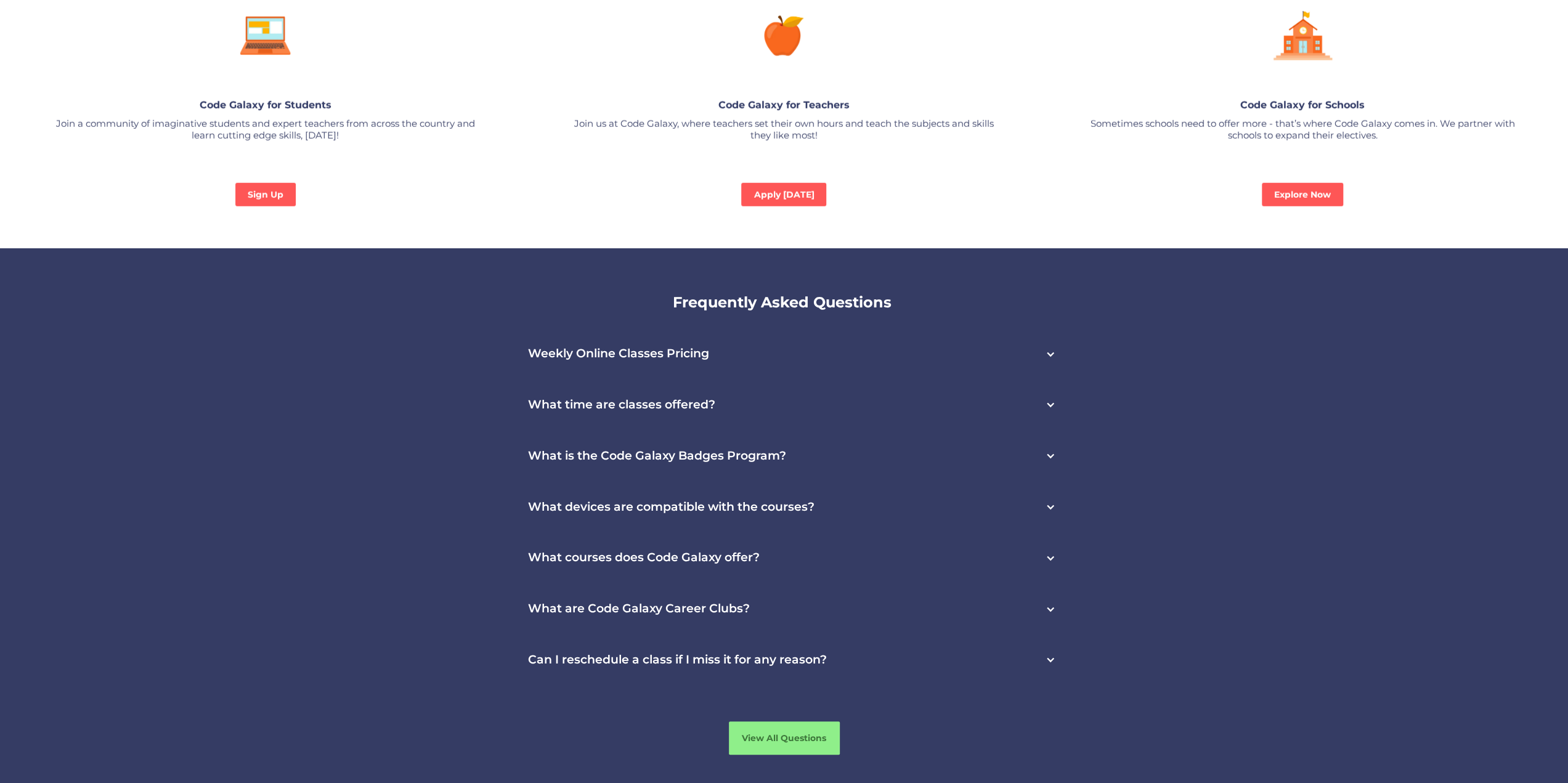
scroll to position [3774, 0]
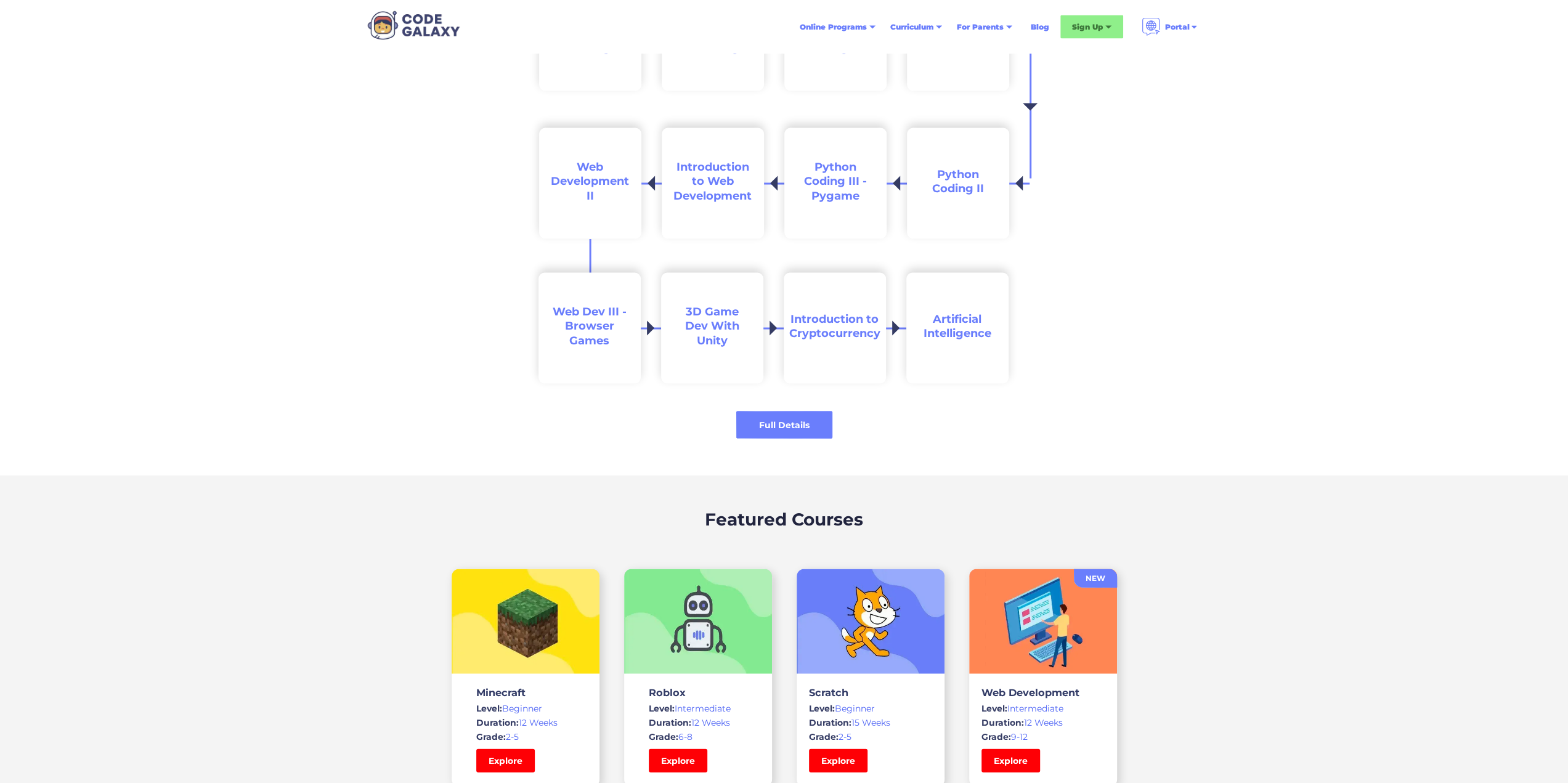
scroll to position [2033, 0]
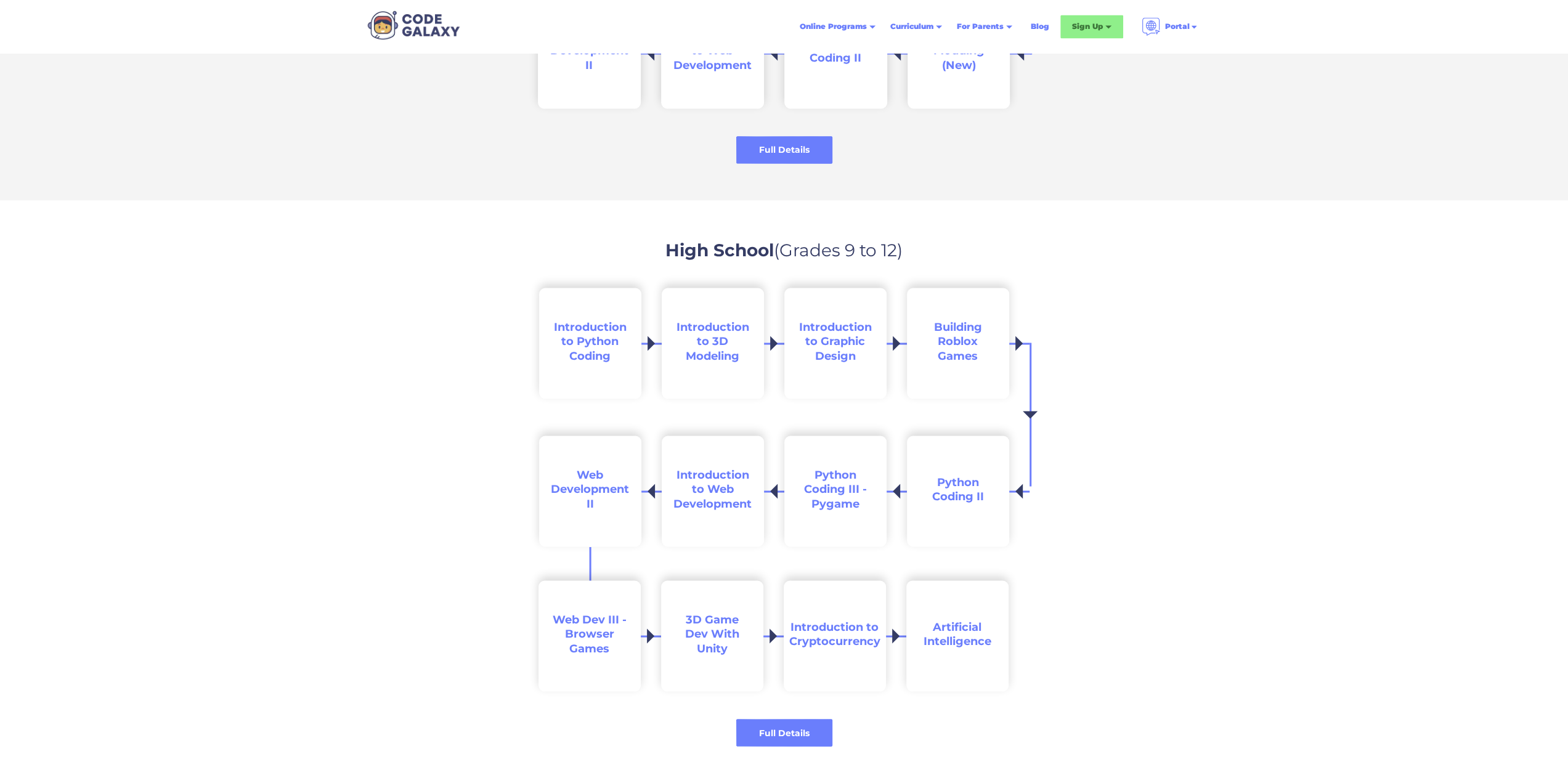
click at [566, 361] on h2 "Introduction to Python Coding" at bounding box center [590, 341] width 78 height 43
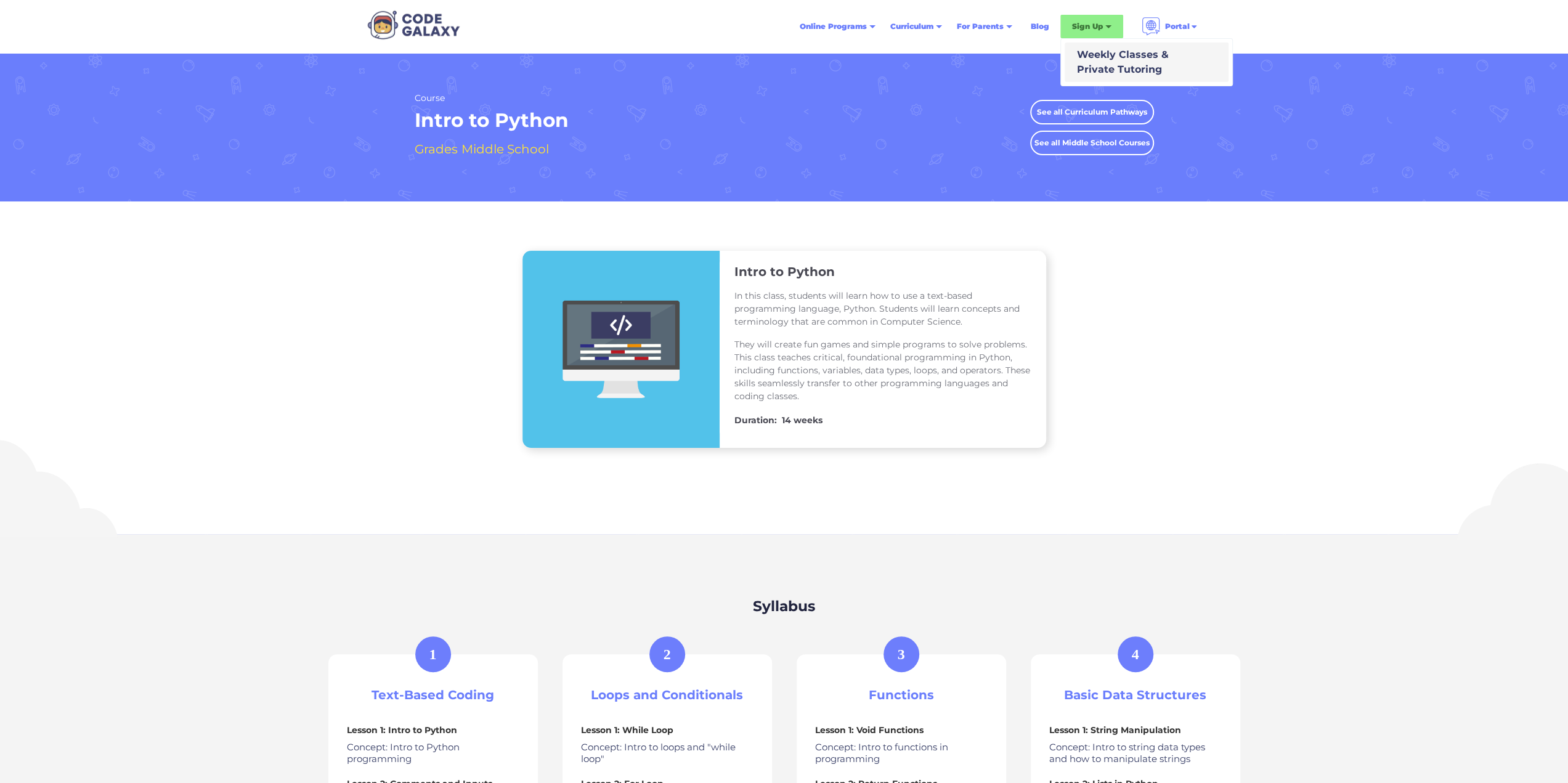
click at [1102, 58] on div "Weekly Classes & Private Tutoring" at bounding box center [1120, 63] width 97 height 30
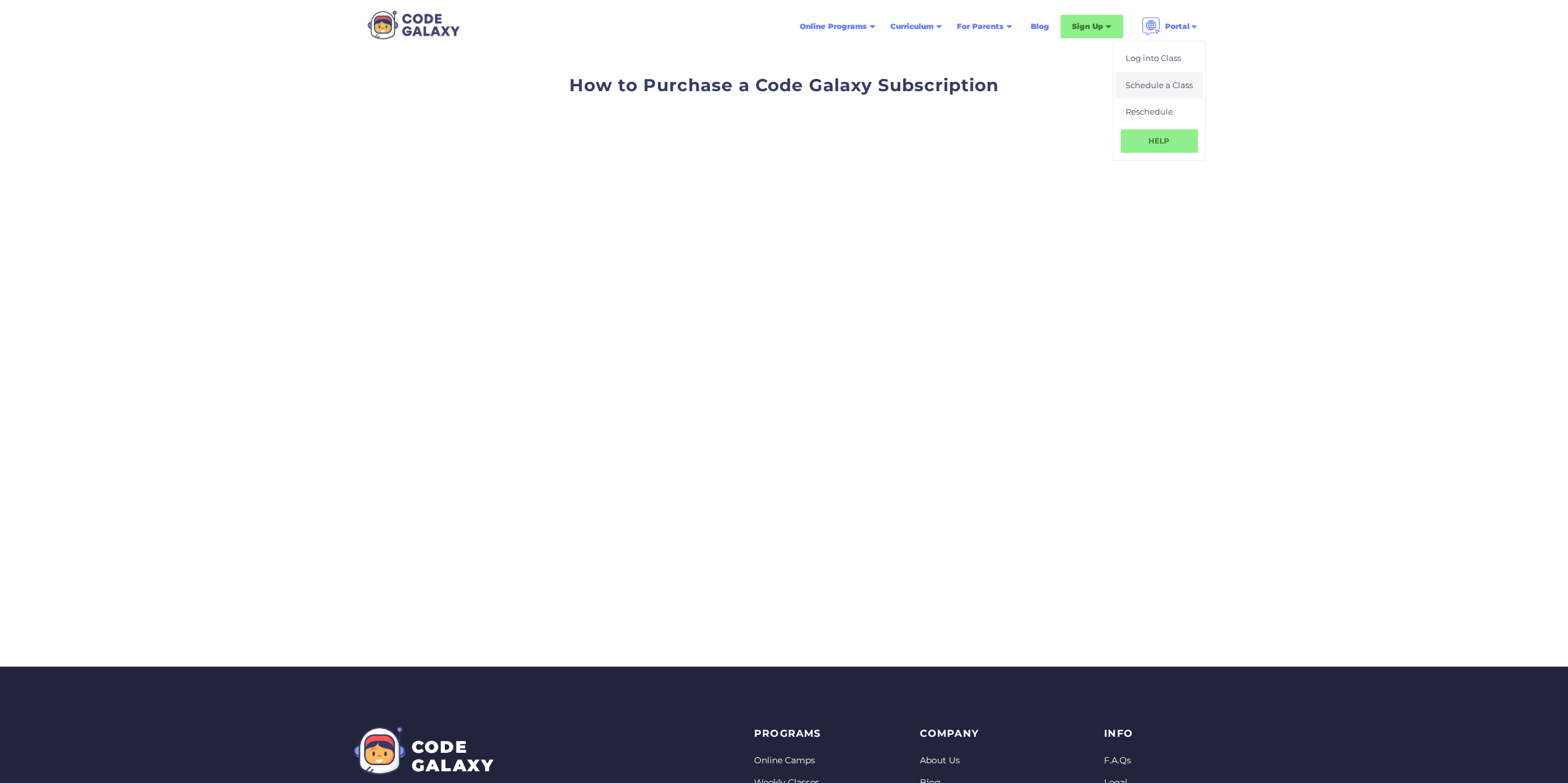
click at [1166, 87] on div "Schedule a Class" at bounding box center [1159, 86] width 67 height 12
